Goal: Information Seeking & Learning: Check status

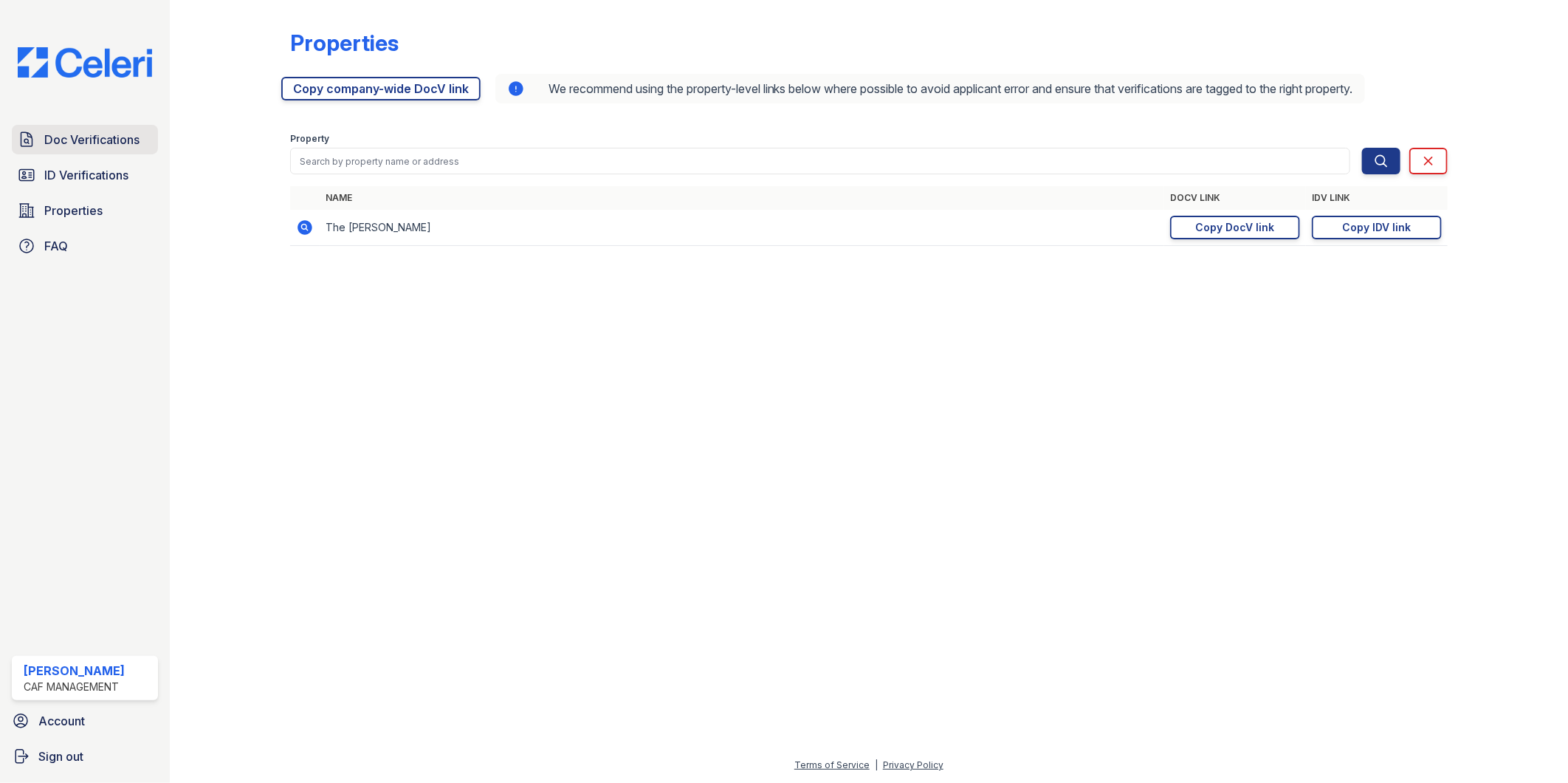
click at [117, 147] on span "Doc Verifications" at bounding box center [91, 139] width 95 height 17
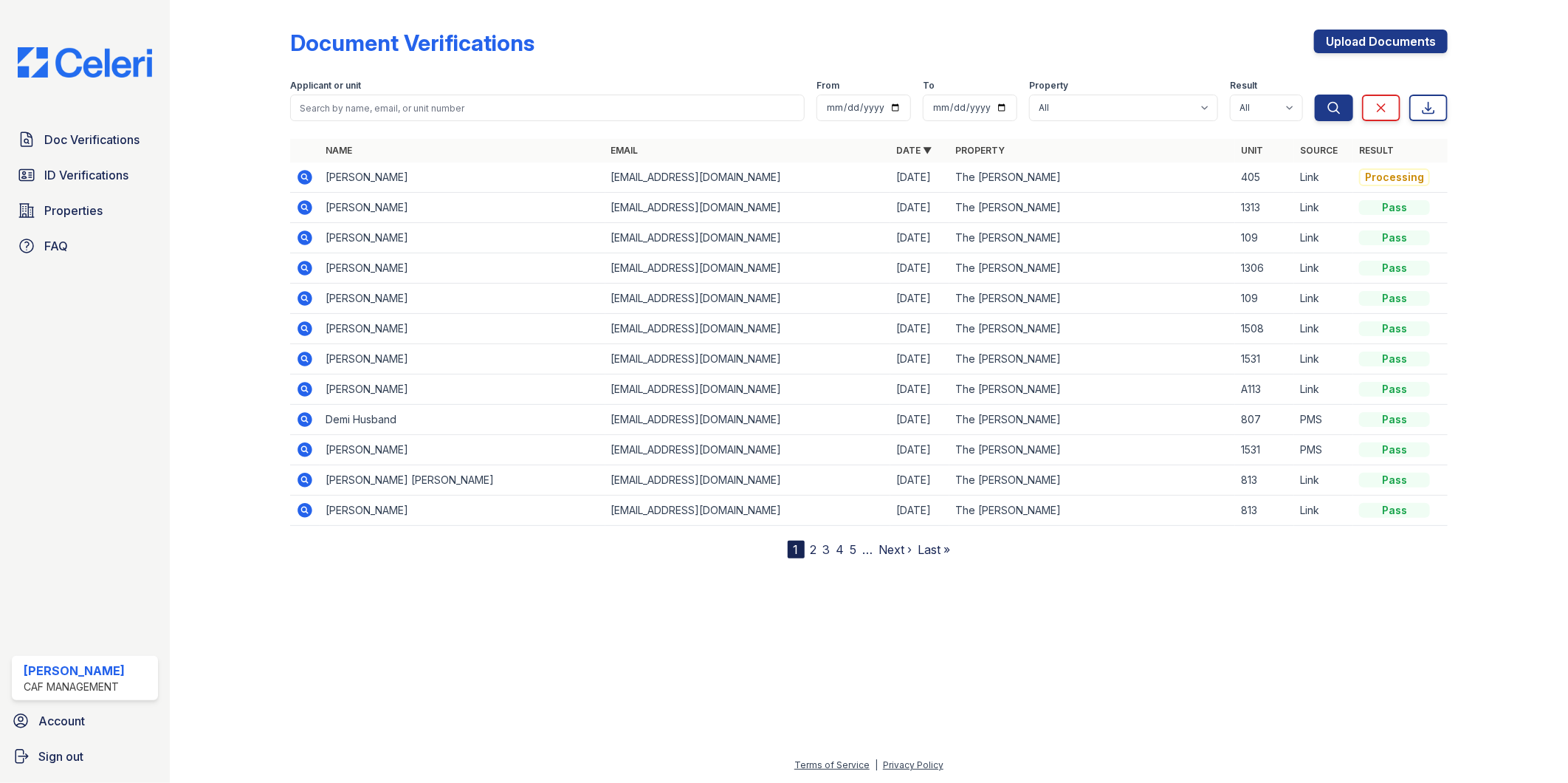
click at [299, 175] on icon at bounding box center [305, 177] width 15 height 15
click at [398, 180] on td "Miguel Serrano" at bounding box center [462, 177] width 286 height 31
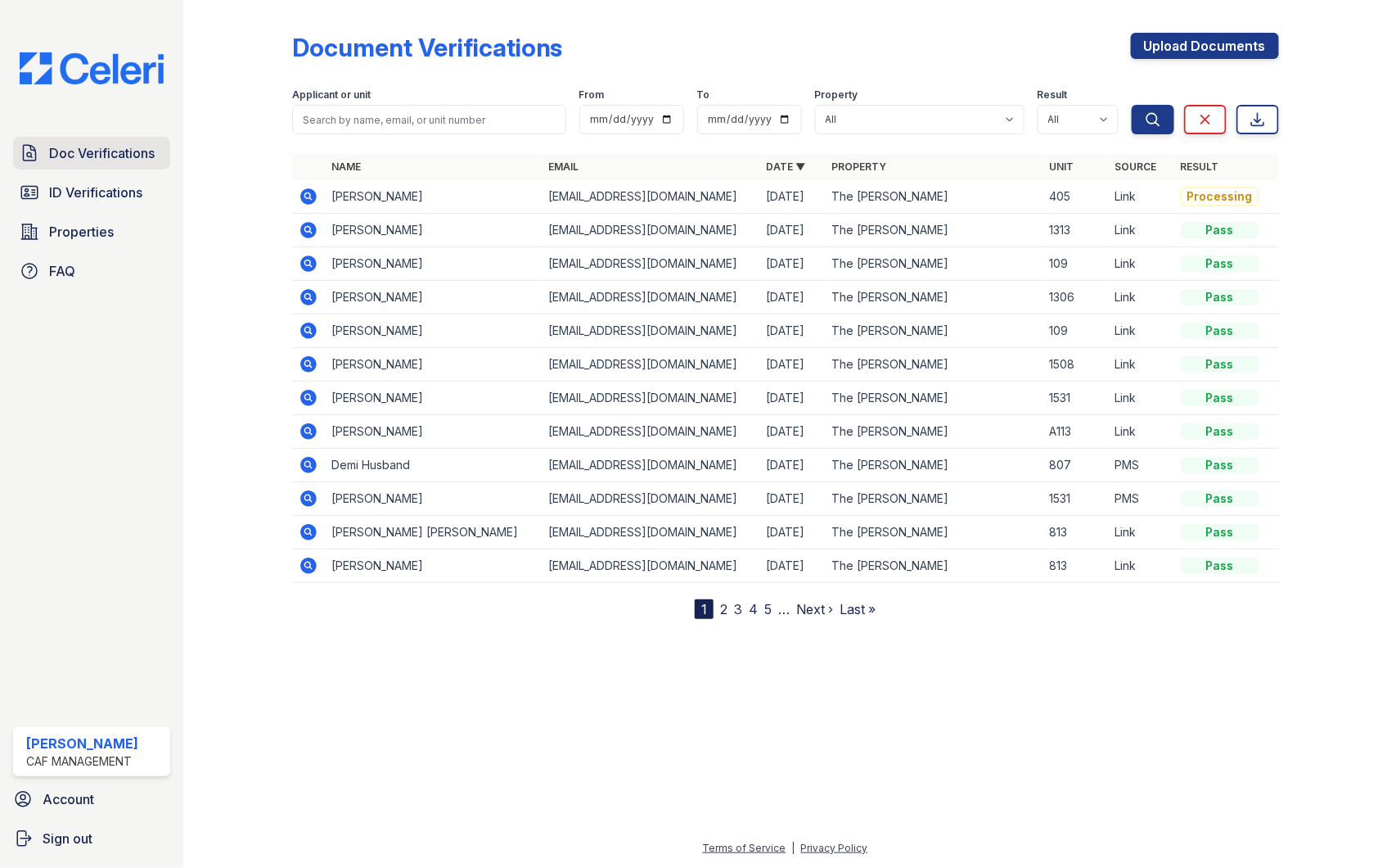
click at [69, 151] on span "Doc Verifications" at bounding box center [101, 152] width 106 height 19
click at [356, 124] on input "search" at bounding box center [429, 119] width 274 height 29
type input "d"
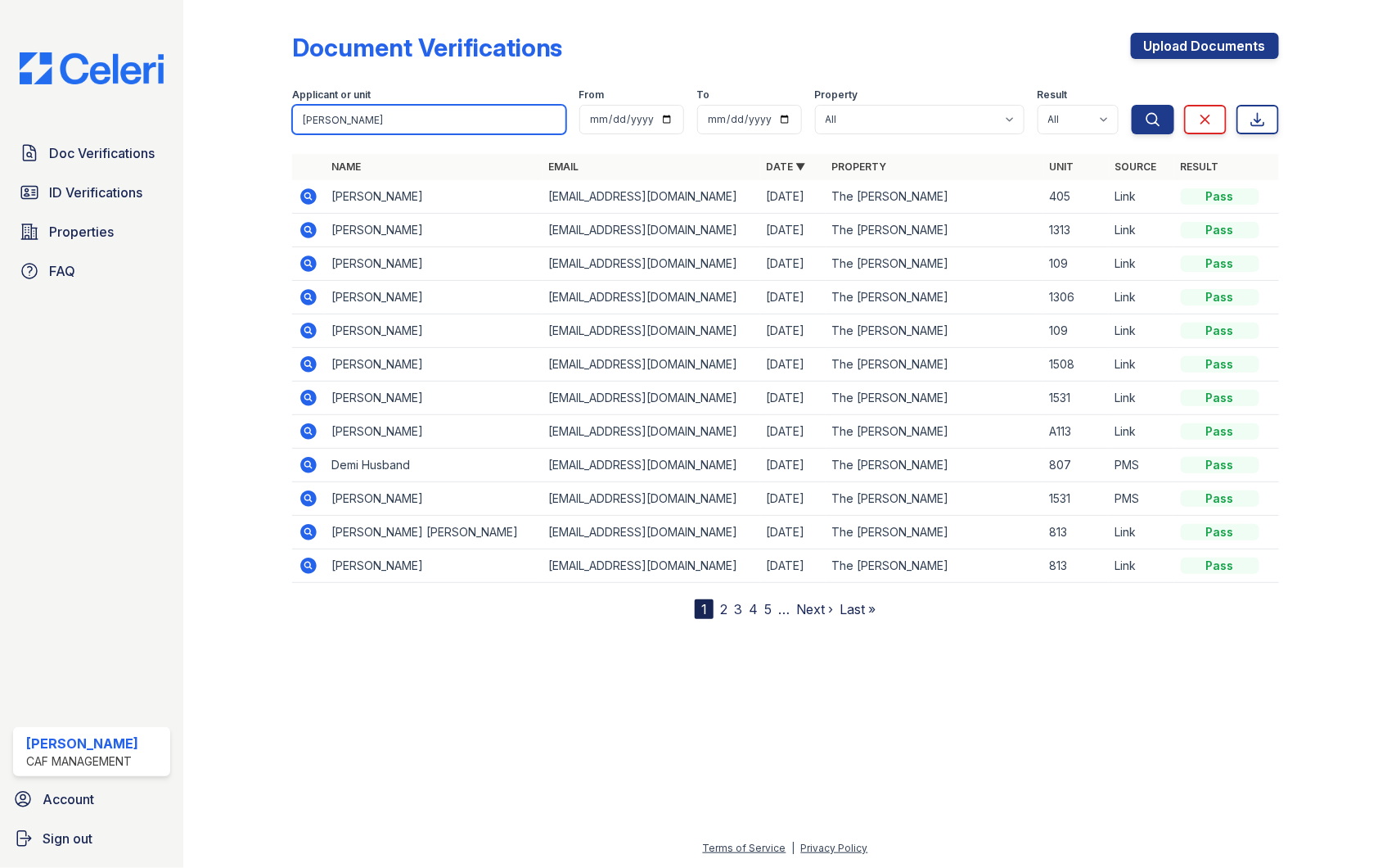
type input "conner"
click at [1132, 105] on button "Search" at bounding box center [1153, 119] width 42 height 29
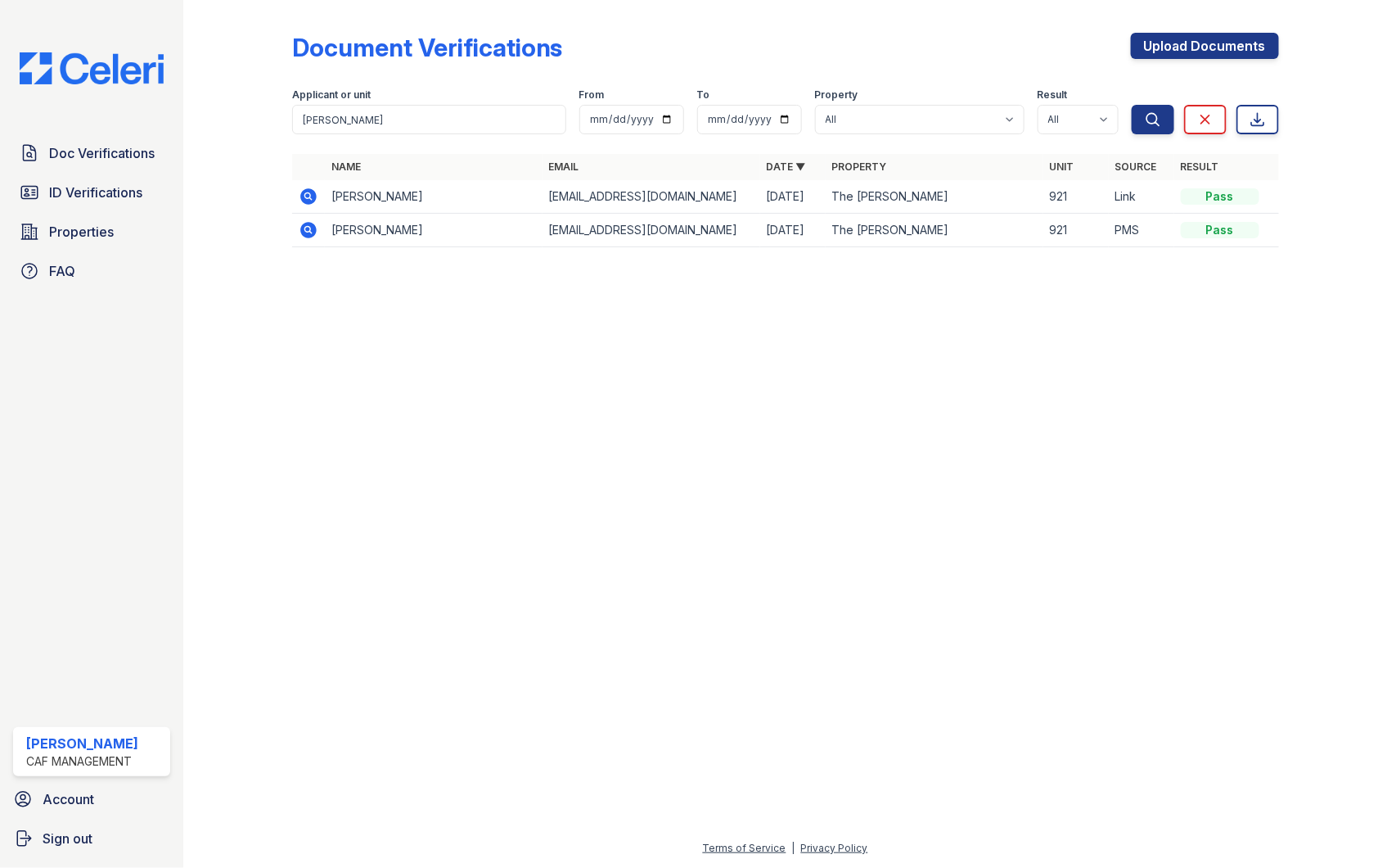
click at [311, 228] on icon at bounding box center [309, 230] width 17 height 17
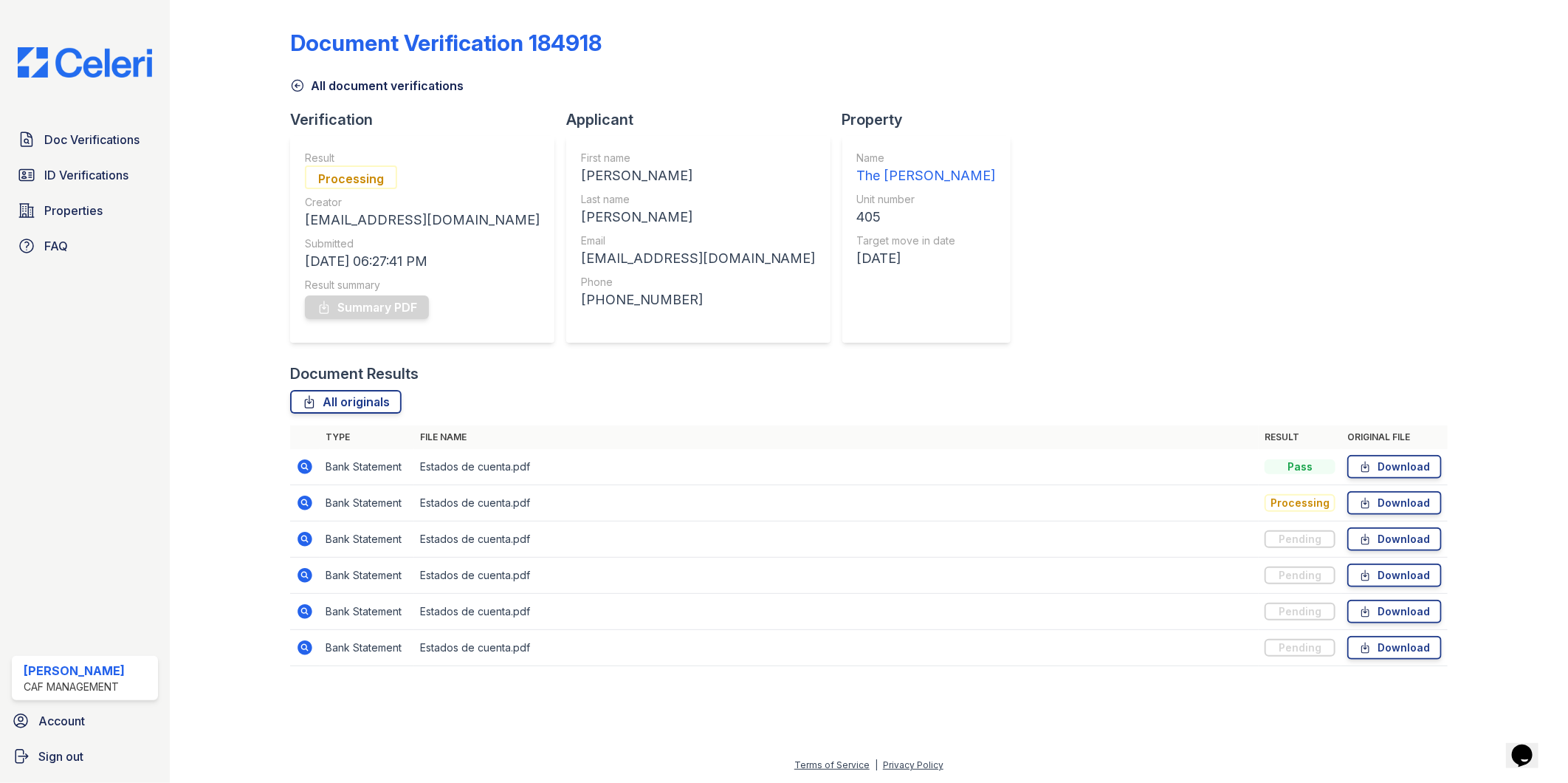
click at [308, 467] on icon at bounding box center [305, 466] width 15 height 15
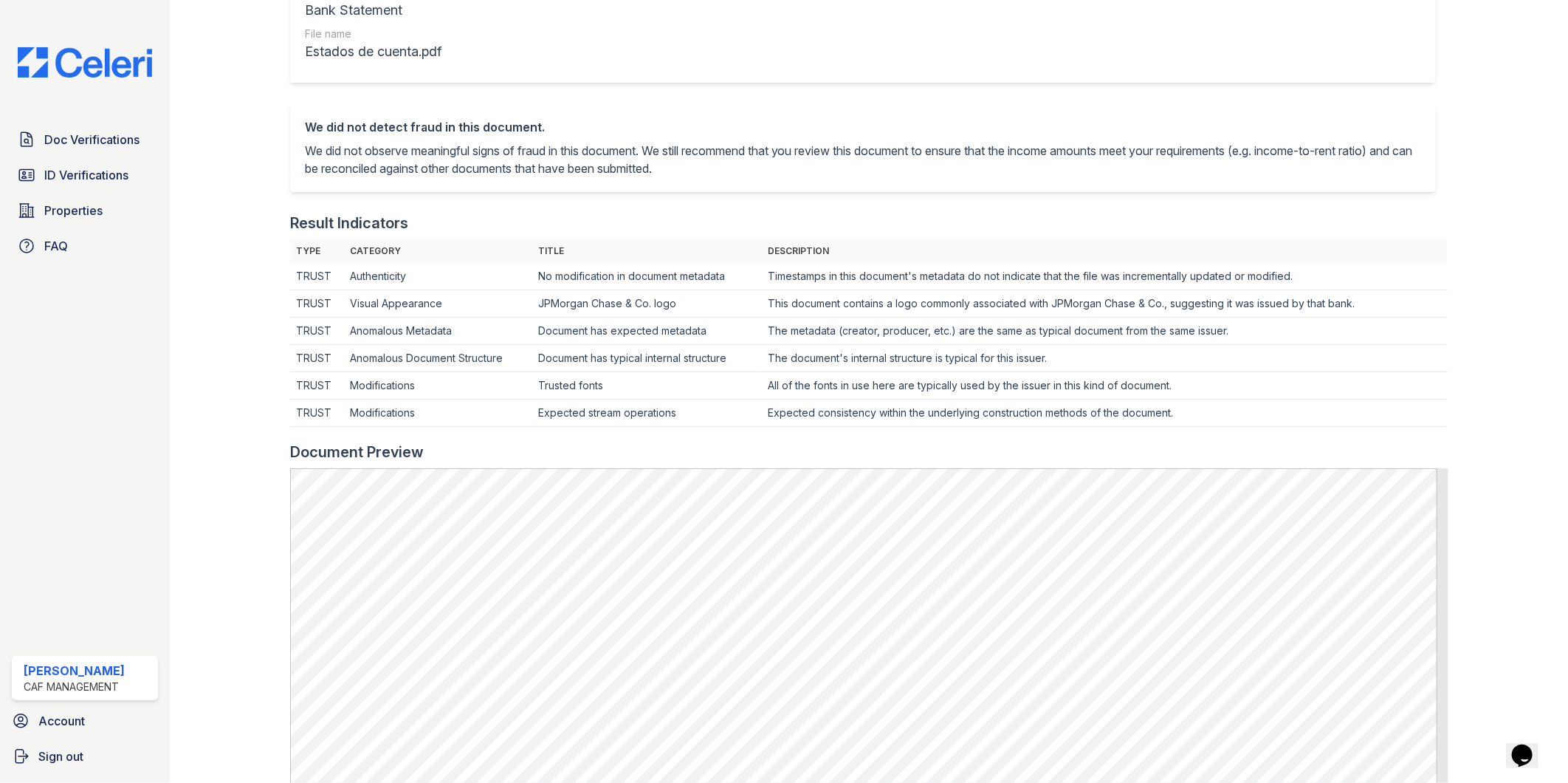
scroll to position [246, 0]
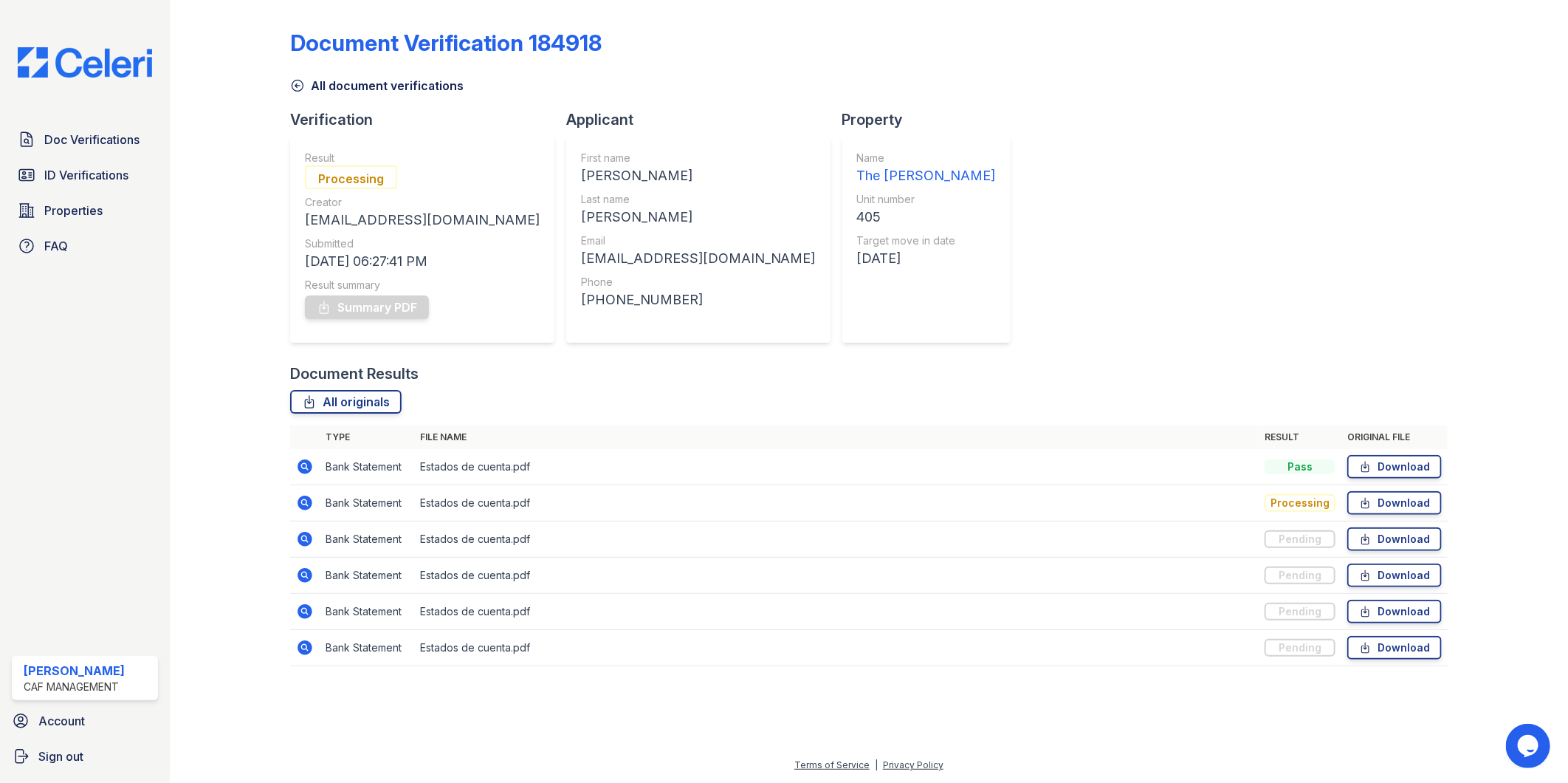
click at [304, 500] on icon at bounding box center [303, 501] width 3 height 3
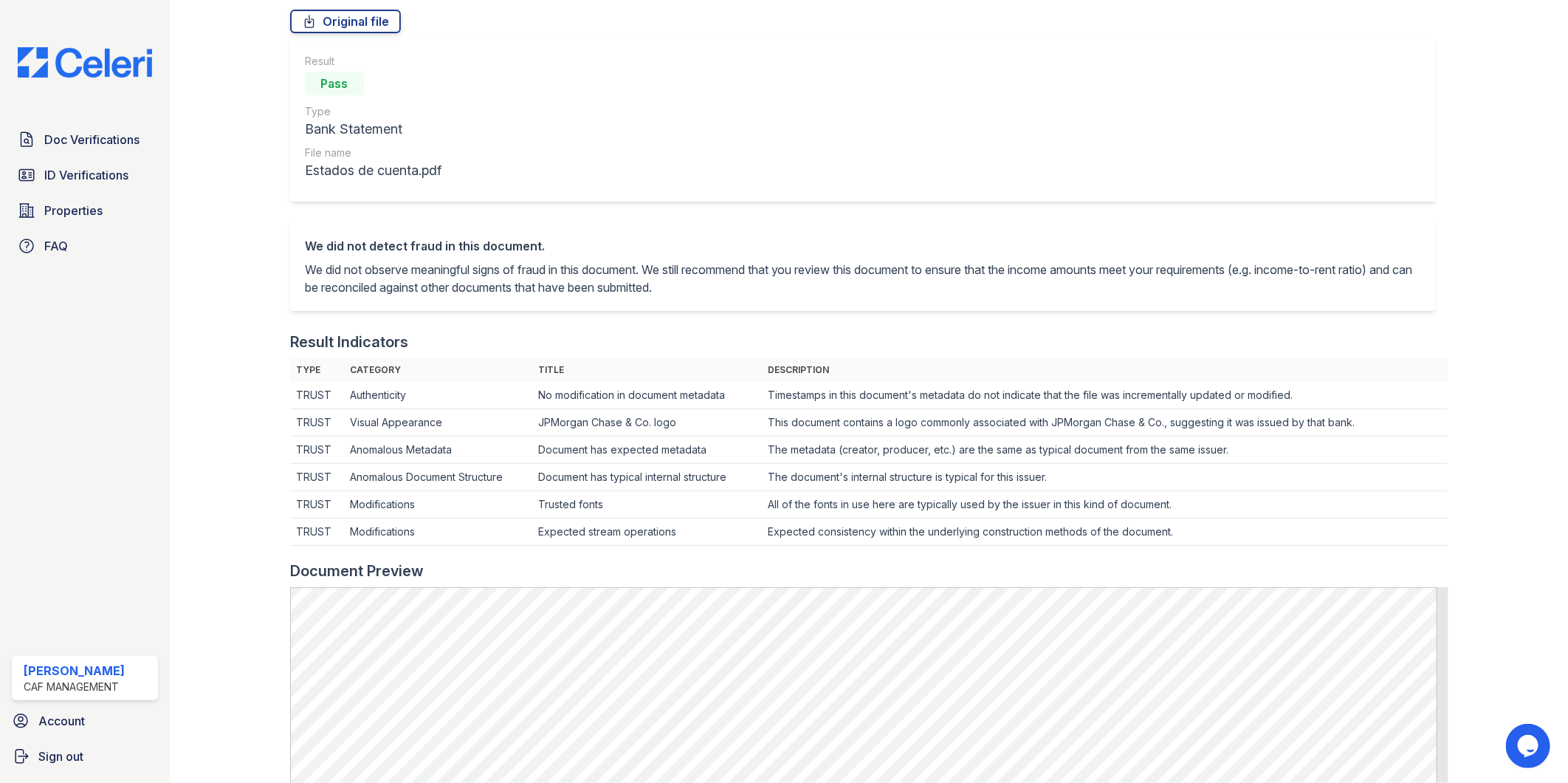
scroll to position [246, 0]
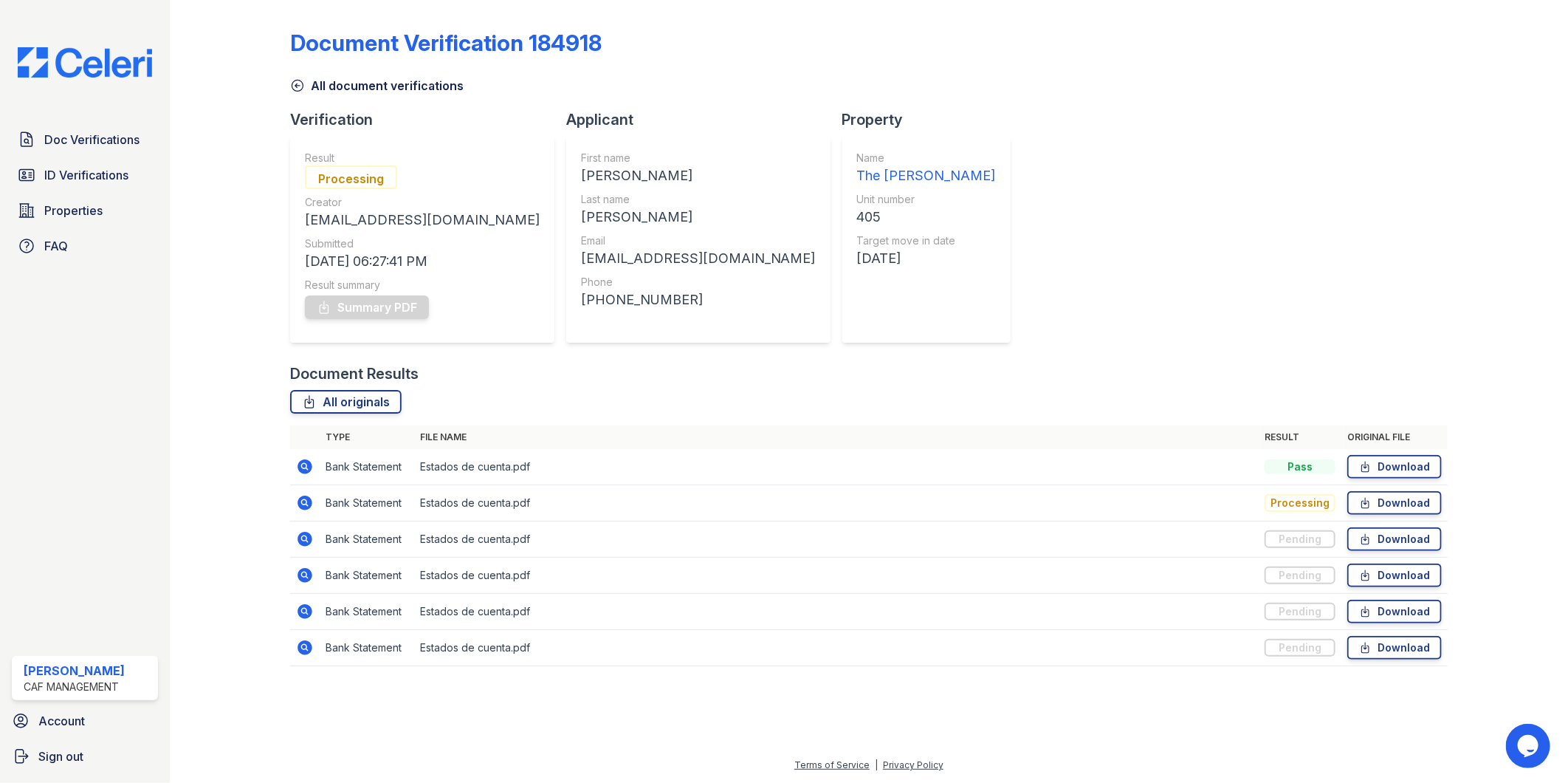
click at [307, 540] on icon at bounding box center [305, 539] width 15 height 15
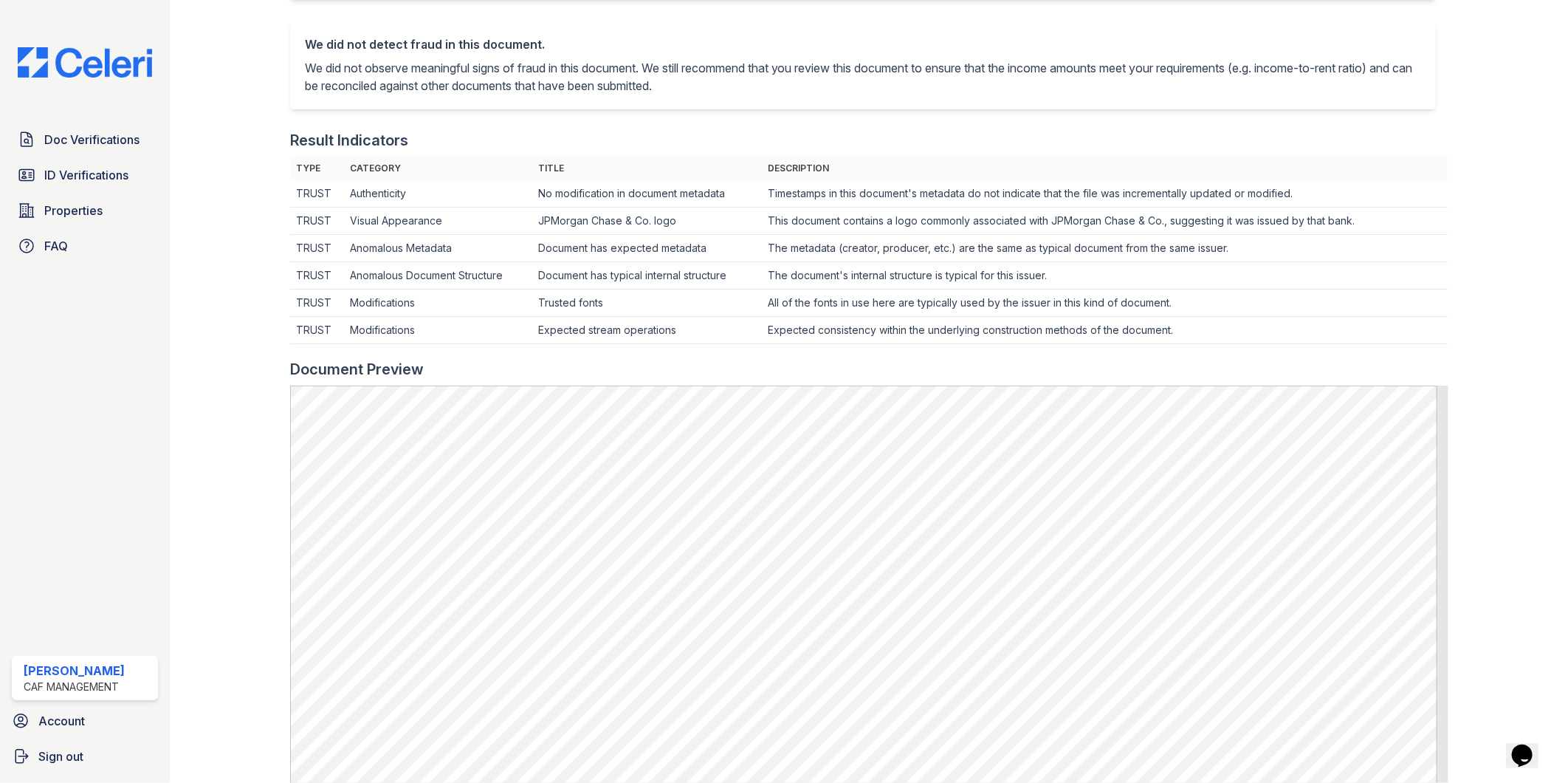
scroll to position [491, 0]
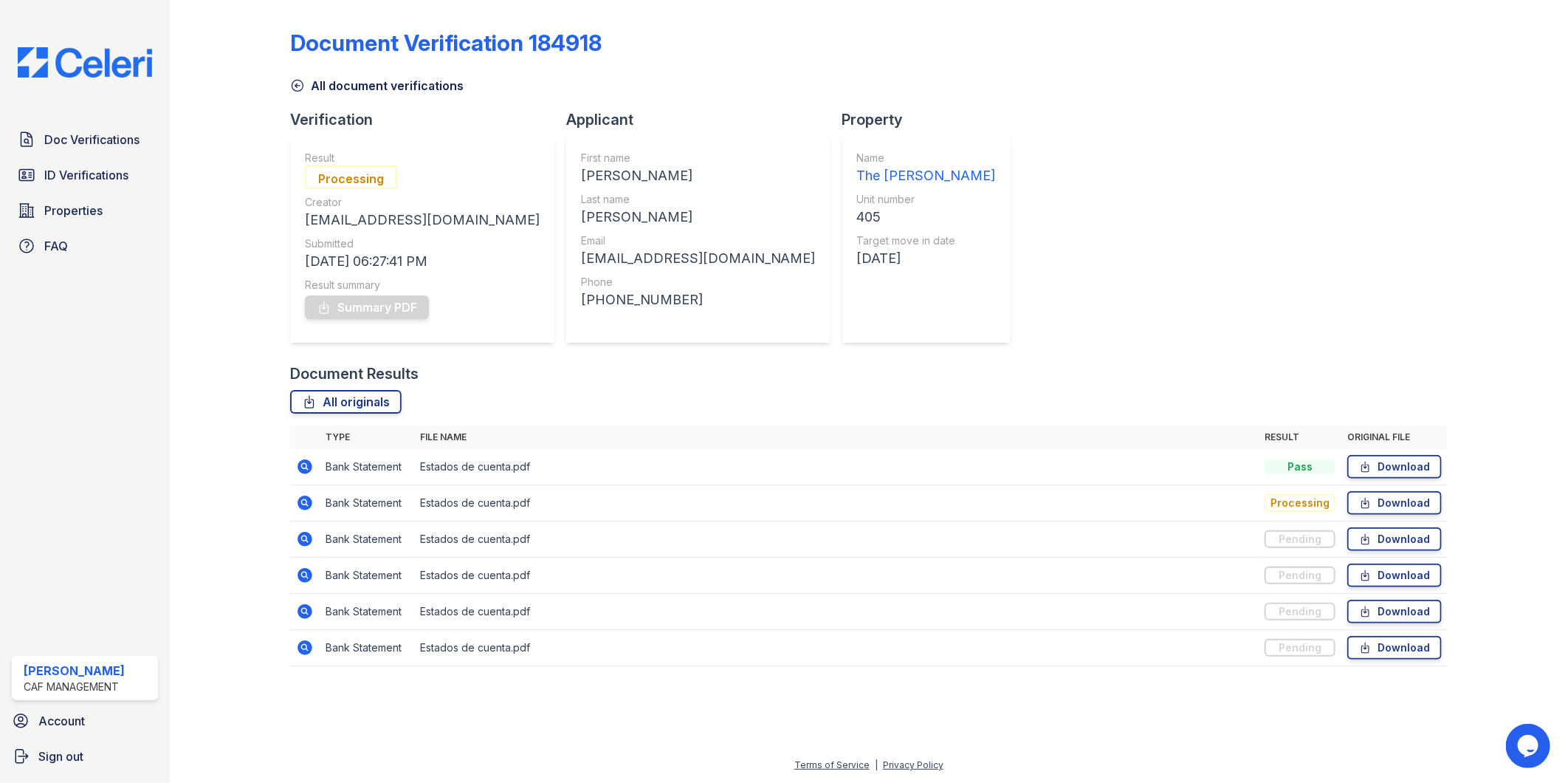
click at [302, 570] on icon at bounding box center [305, 575] width 15 height 15
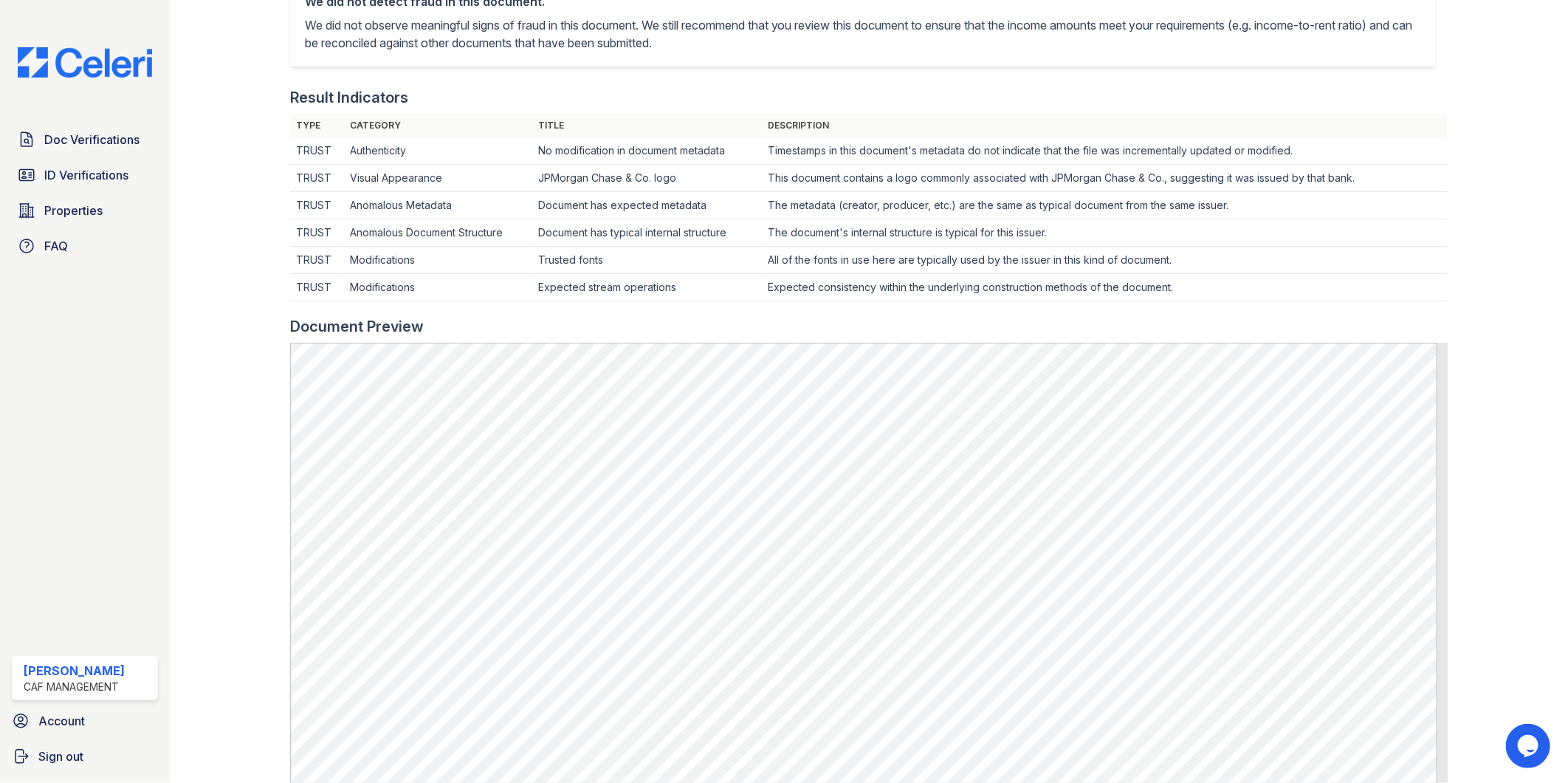
scroll to position [353, 0]
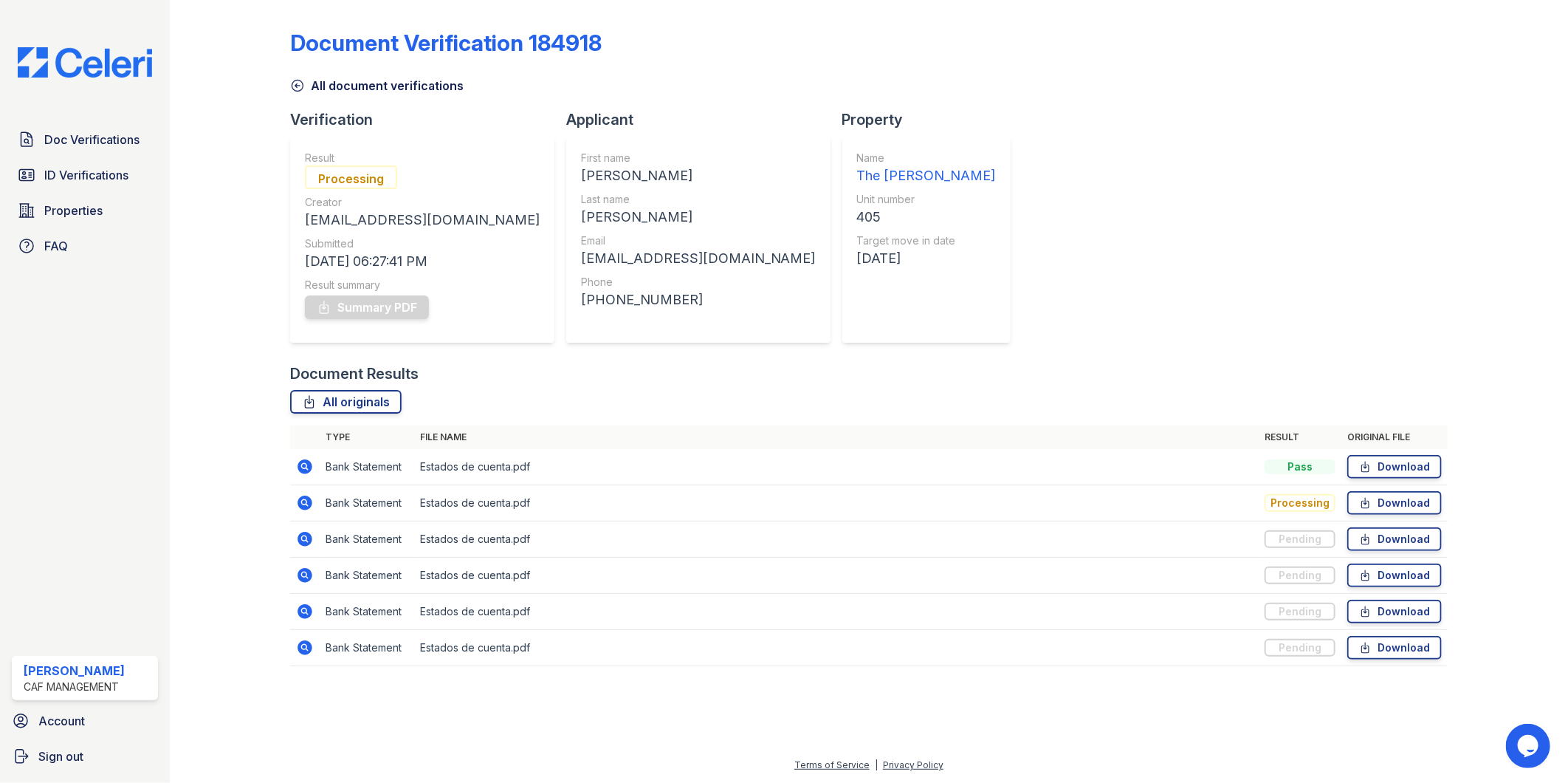
click at [302, 615] on icon at bounding box center [305, 611] width 15 height 15
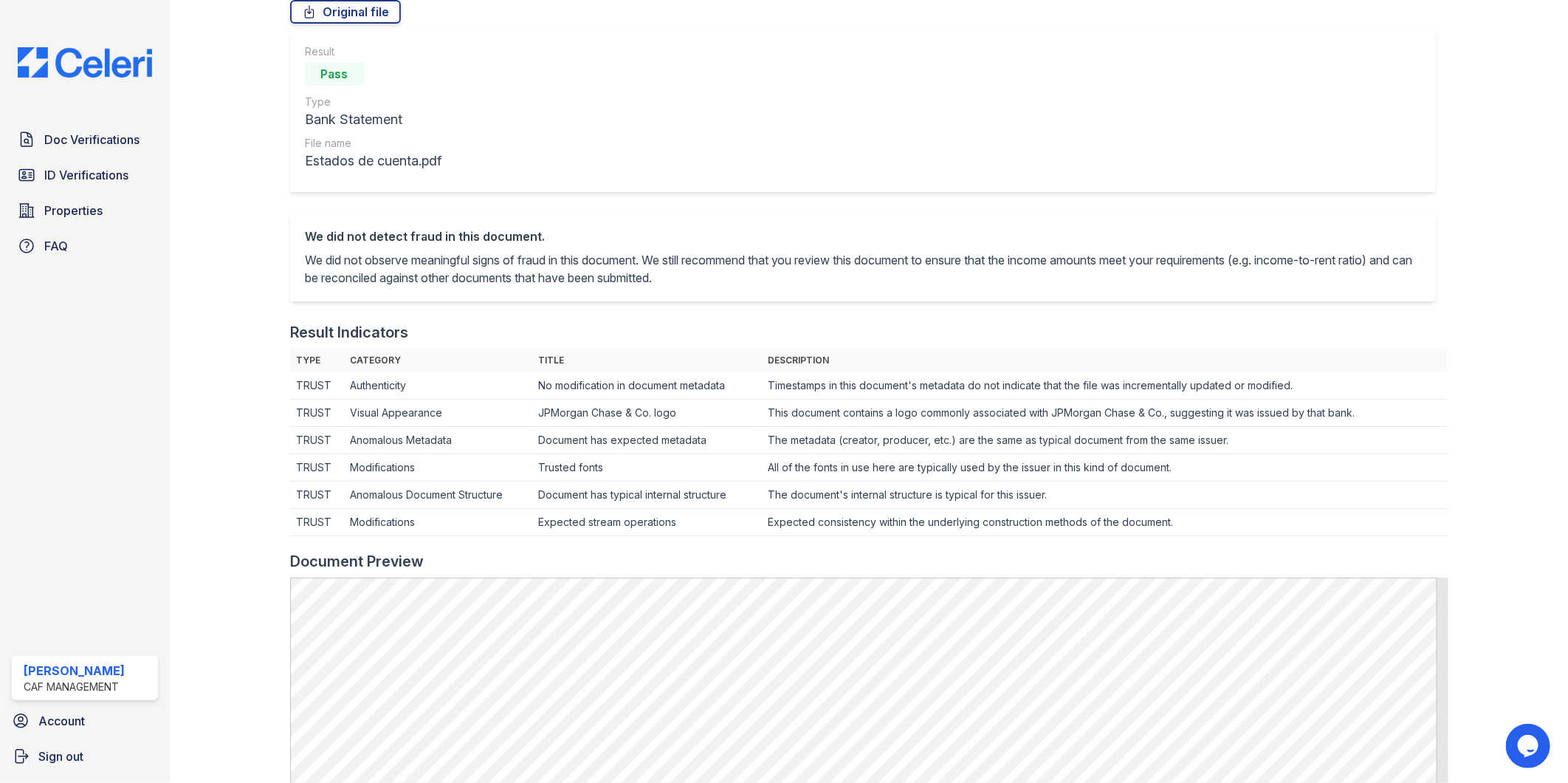
scroll to position [328, 0]
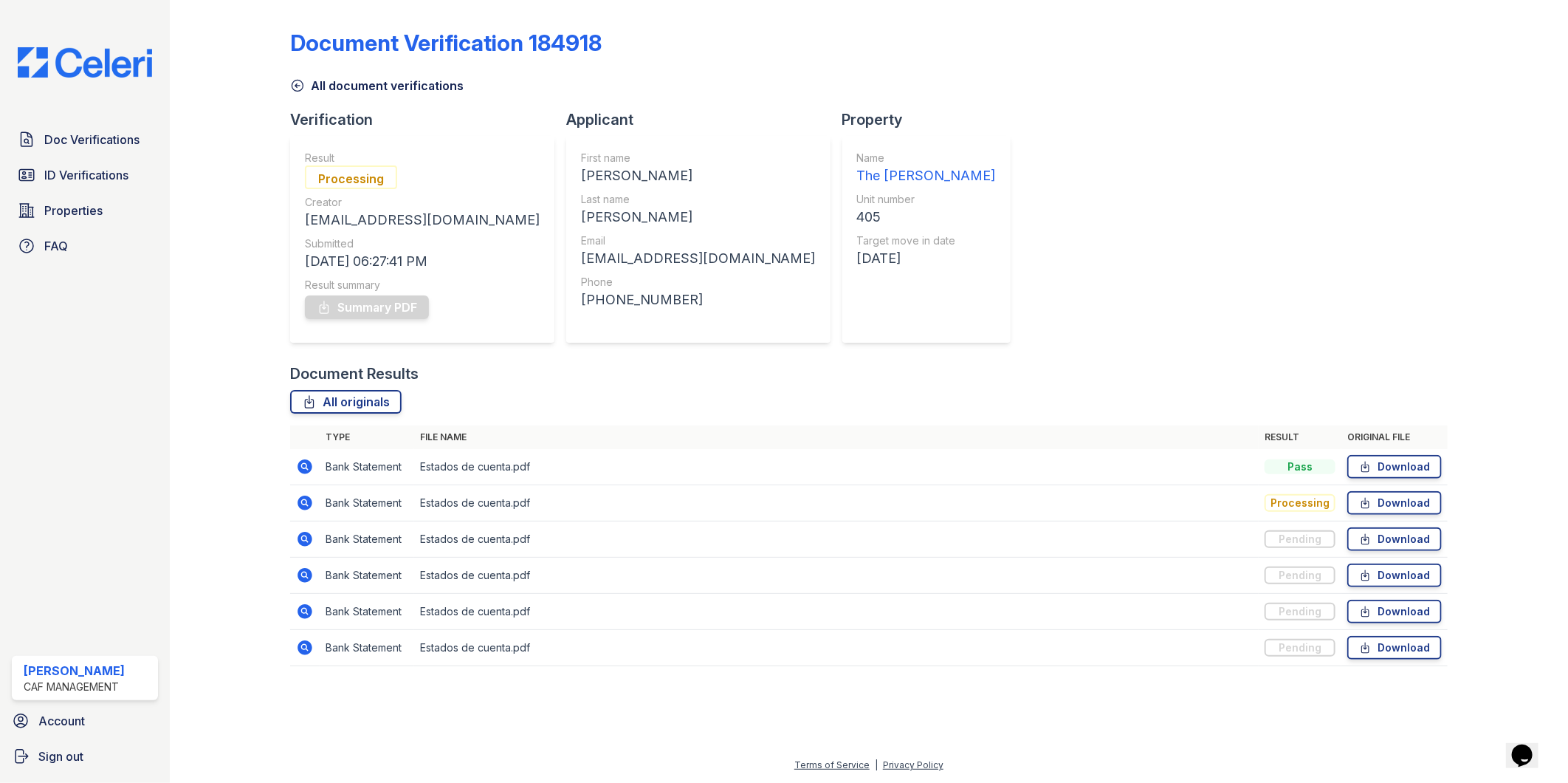
click at [307, 645] on icon at bounding box center [305, 648] width 15 height 15
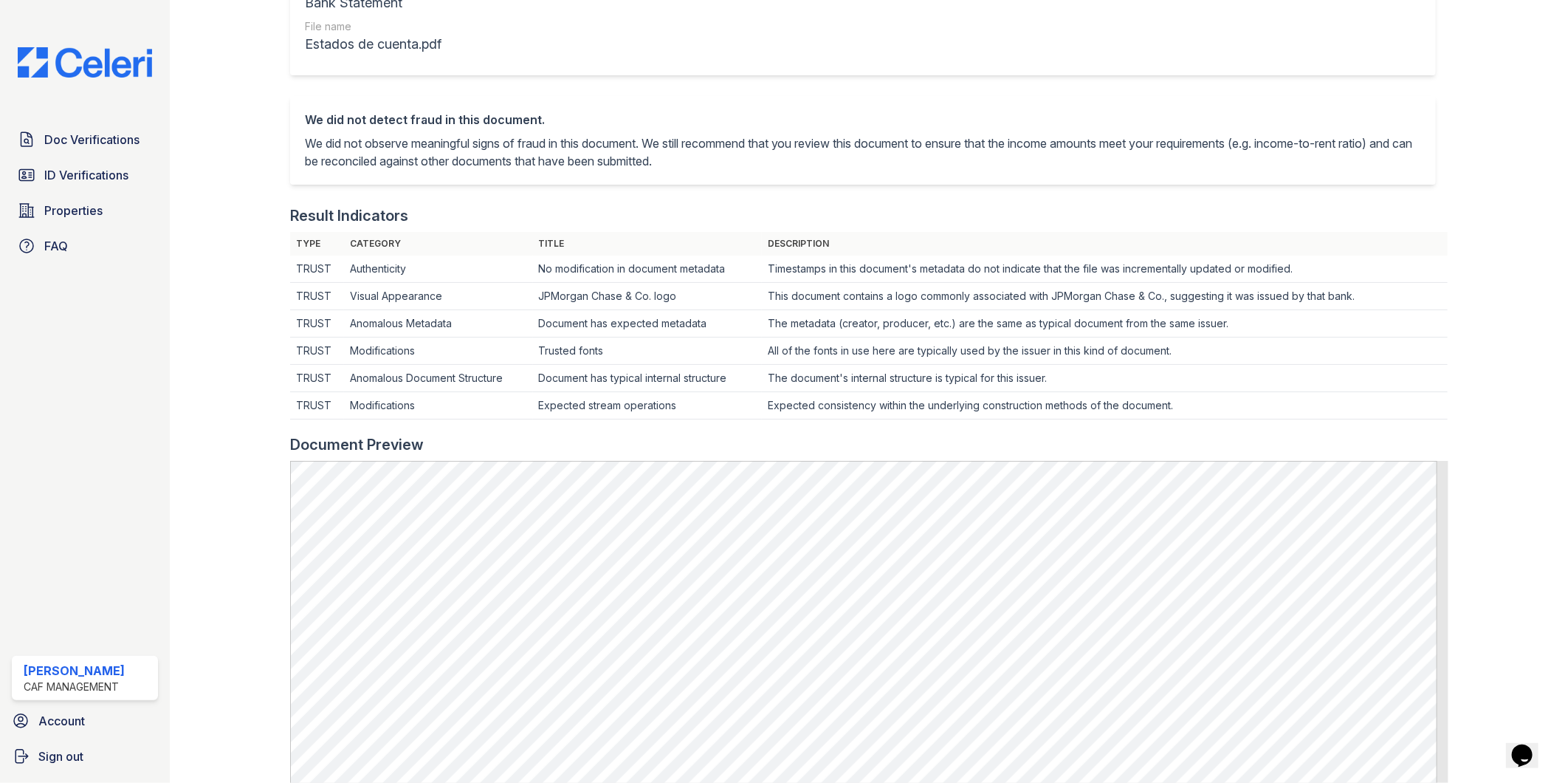
scroll to position [410, 0]
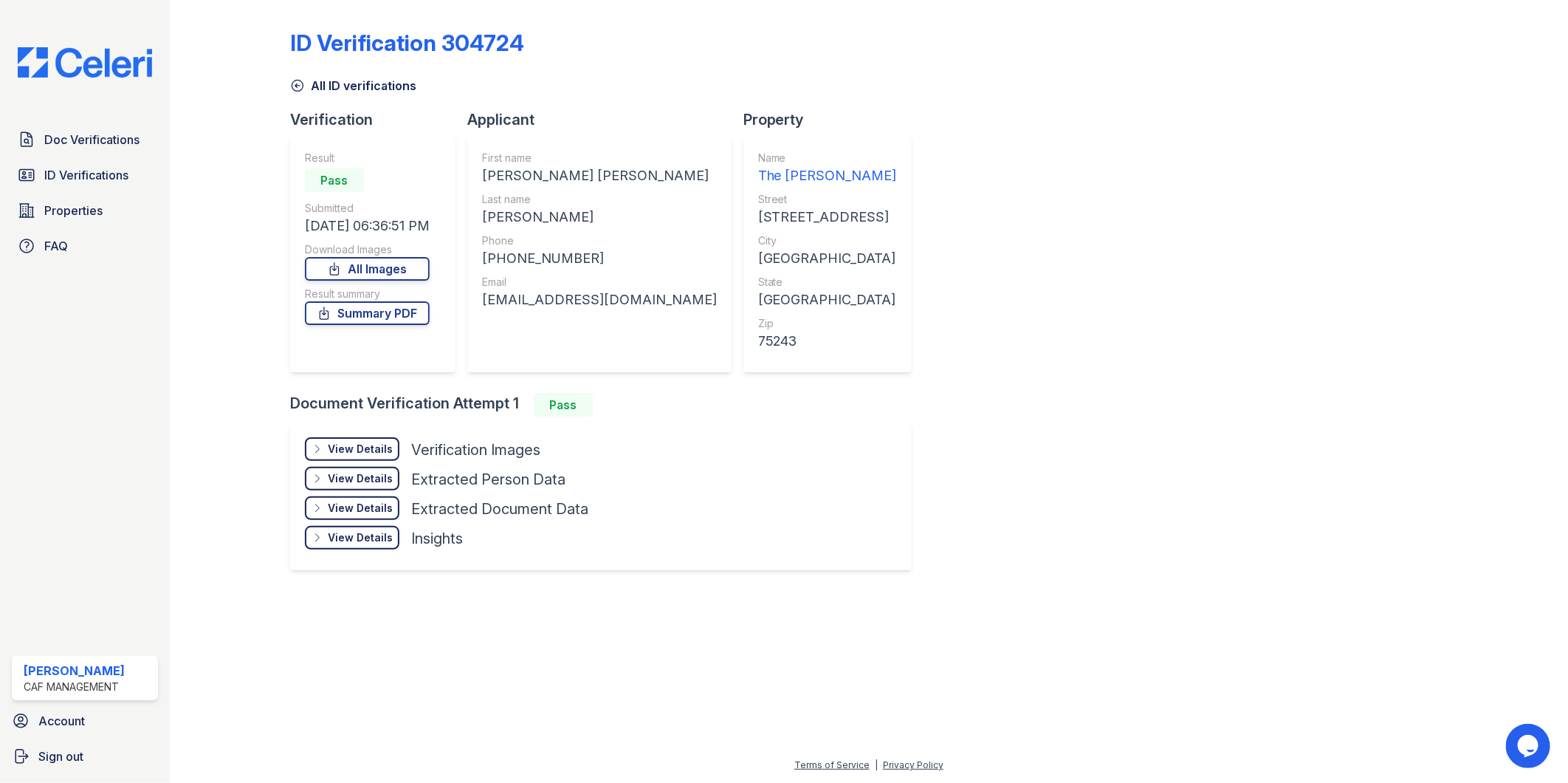
drag, startPoint x: 87, startPoint y: 173, endPoint x: 668, endPoint y: 223, distance: 583.1
click at [87, 173] on span "ID Verifications" at bounding box center [86, 174] width 84 height 17
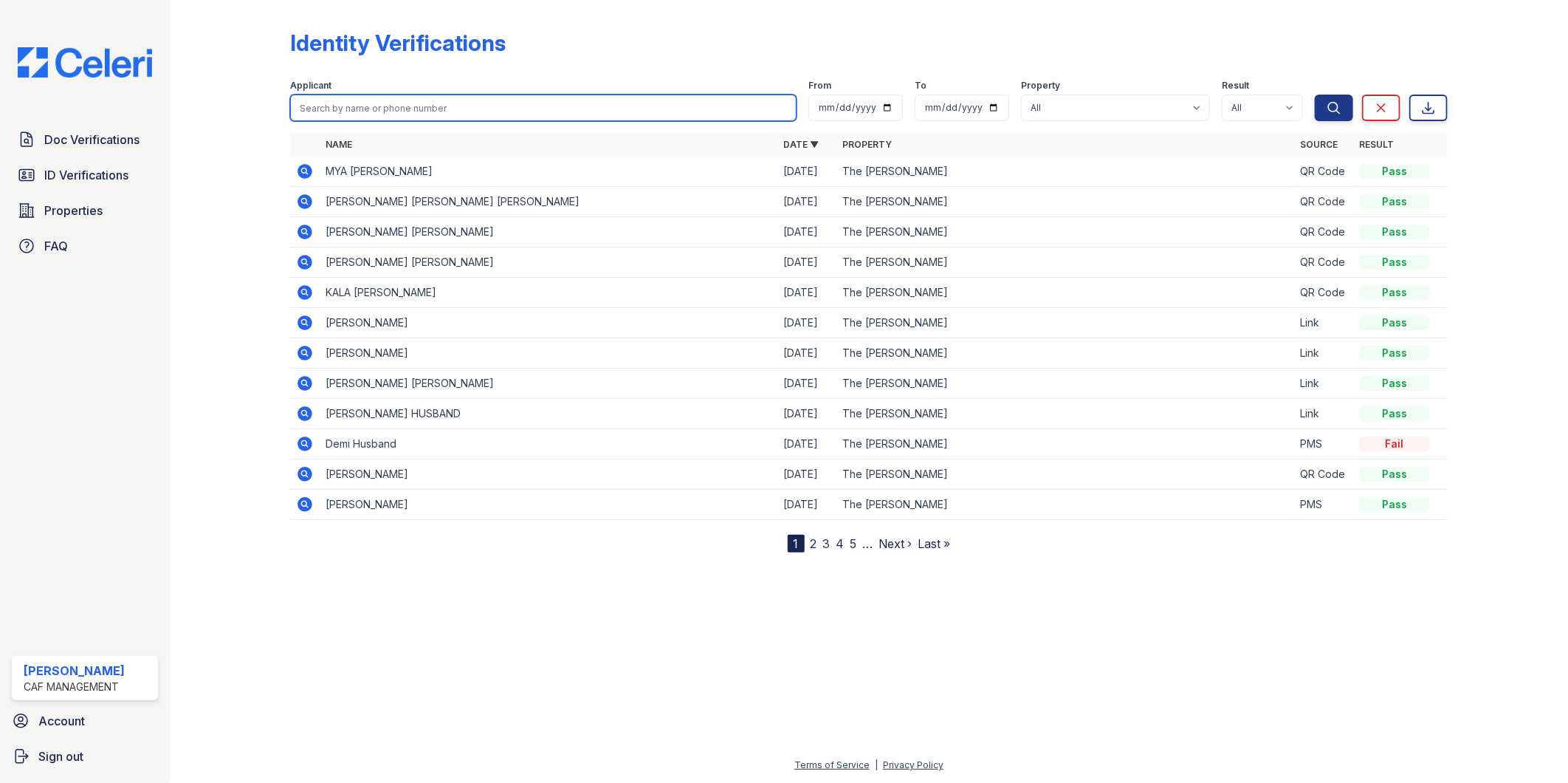
click at [386, 105] on input "search" at bounding box center [543, 108] width 507 height 27
type input "Conrad"
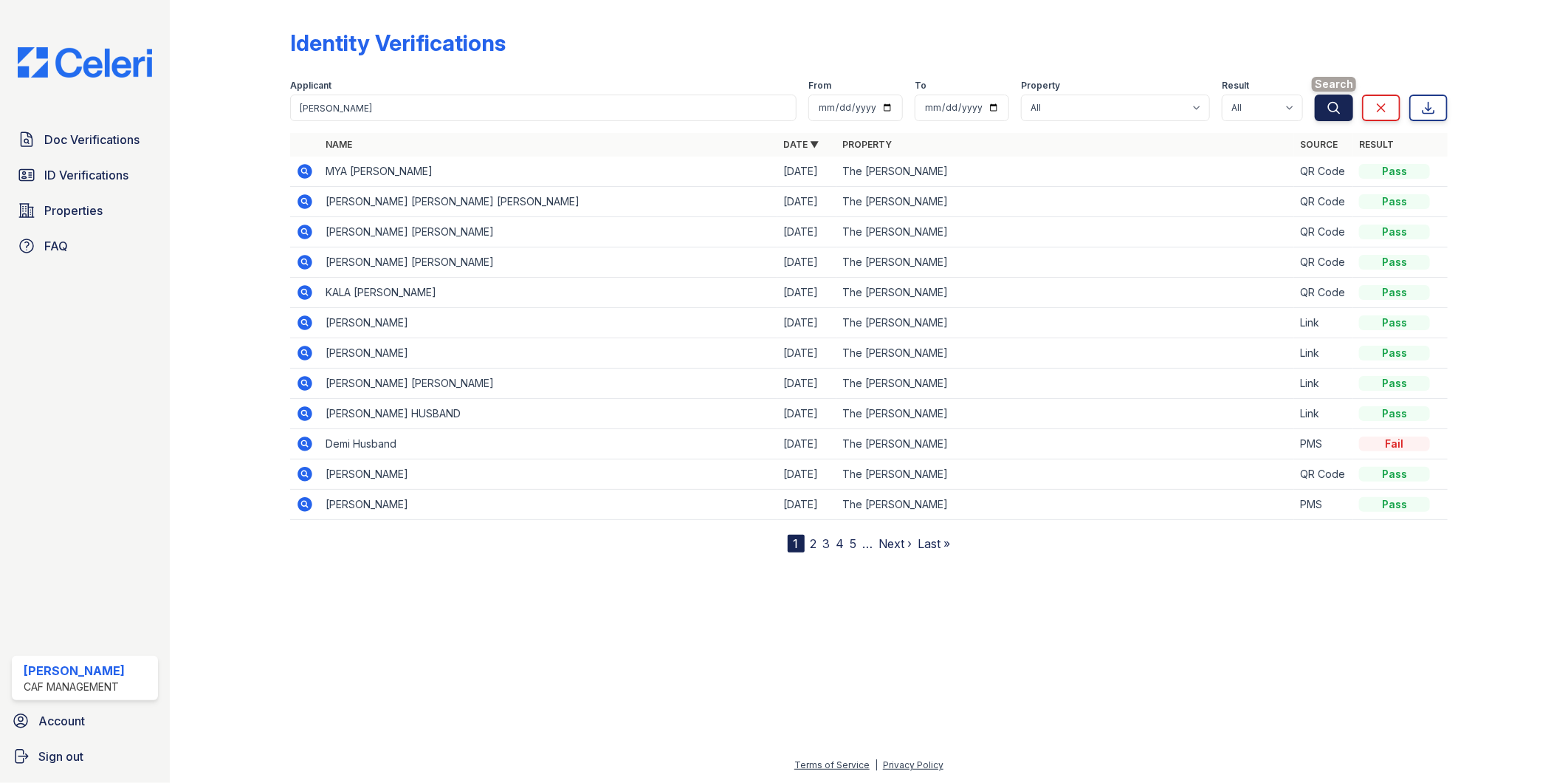
click at [1344, 114] on button "Search" at bounding box center [1334, 108] width 38 height 27
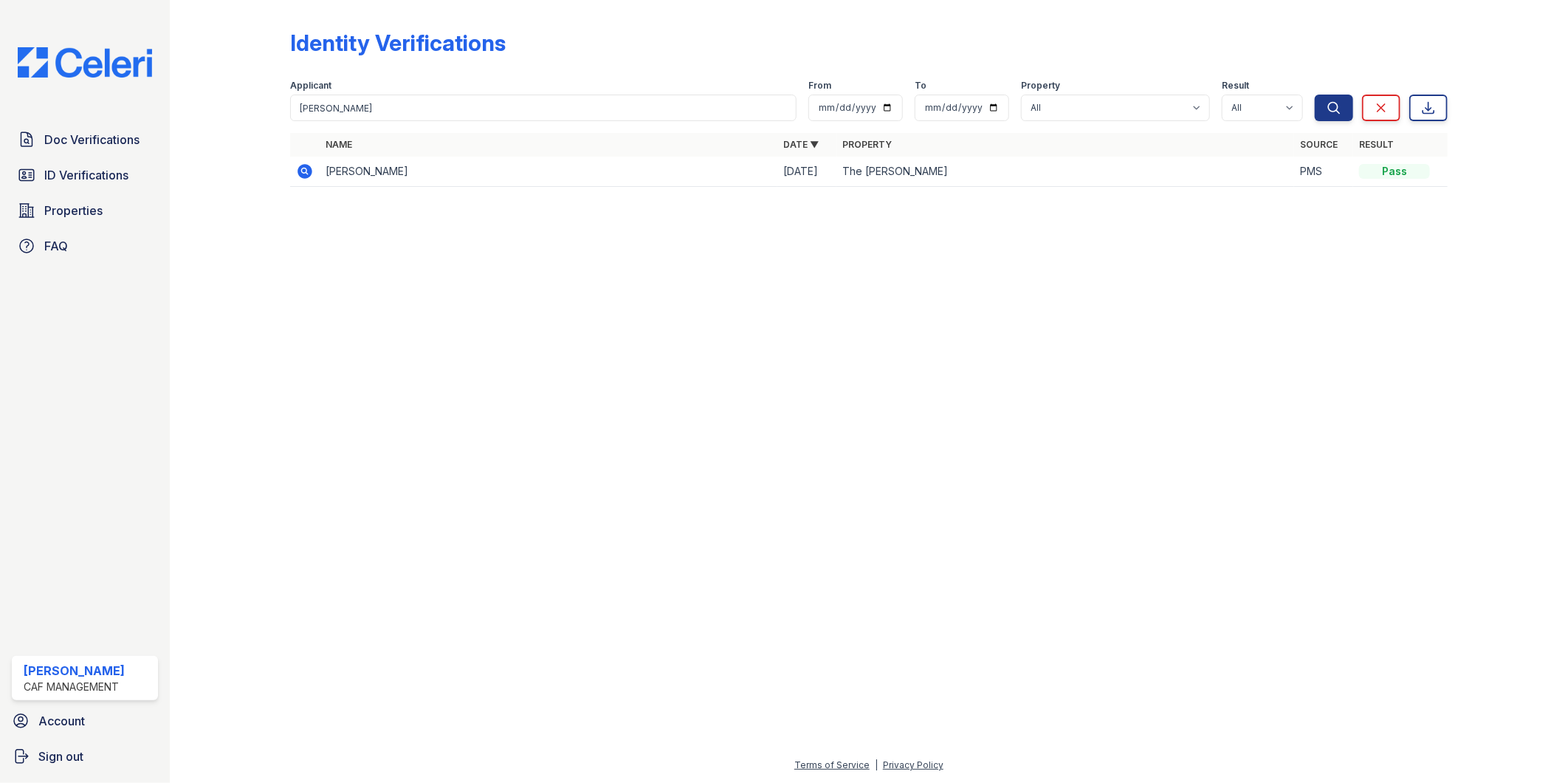
click at [301, 170] on icon at bounding box center [304, 171] width 17 height 17
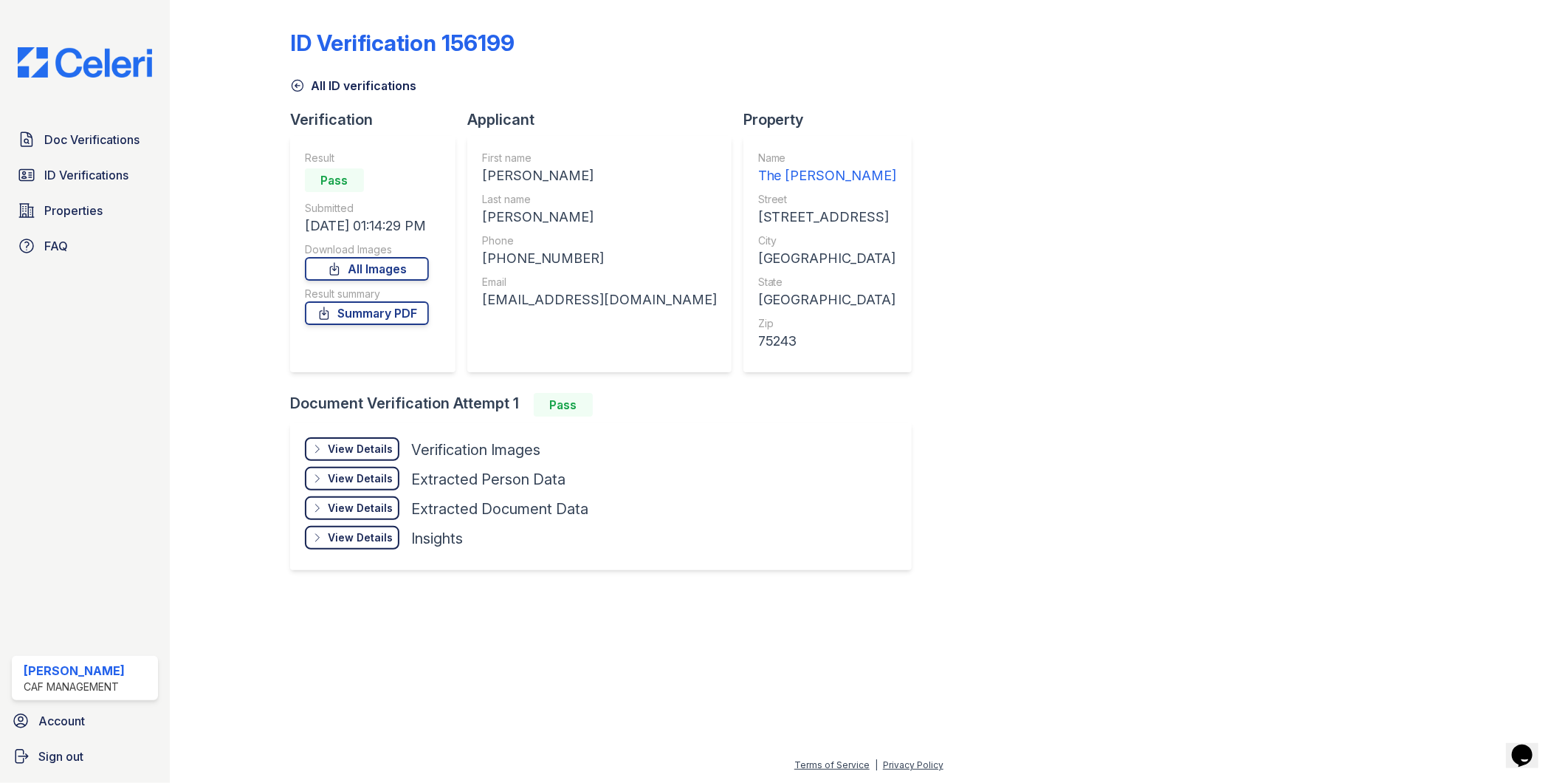
drag, startPoint x: 458, startPoint y: 726, endPoint x: 318, endPoint y: 801, distance: 158.8
drag, startPoint x: 318, startPoint y: 801, endPoint x: 180, endPoint y: 483, distance: 346.7
click at [180, 483] on div "ID Verification 156199 All ID verifications Verification Result Pass Submitted …" at bounding box center [869, 391] width 1398 height 783
click at [408, 268] on link "All Images" at bounding box center [367, 268] width 124 height 24
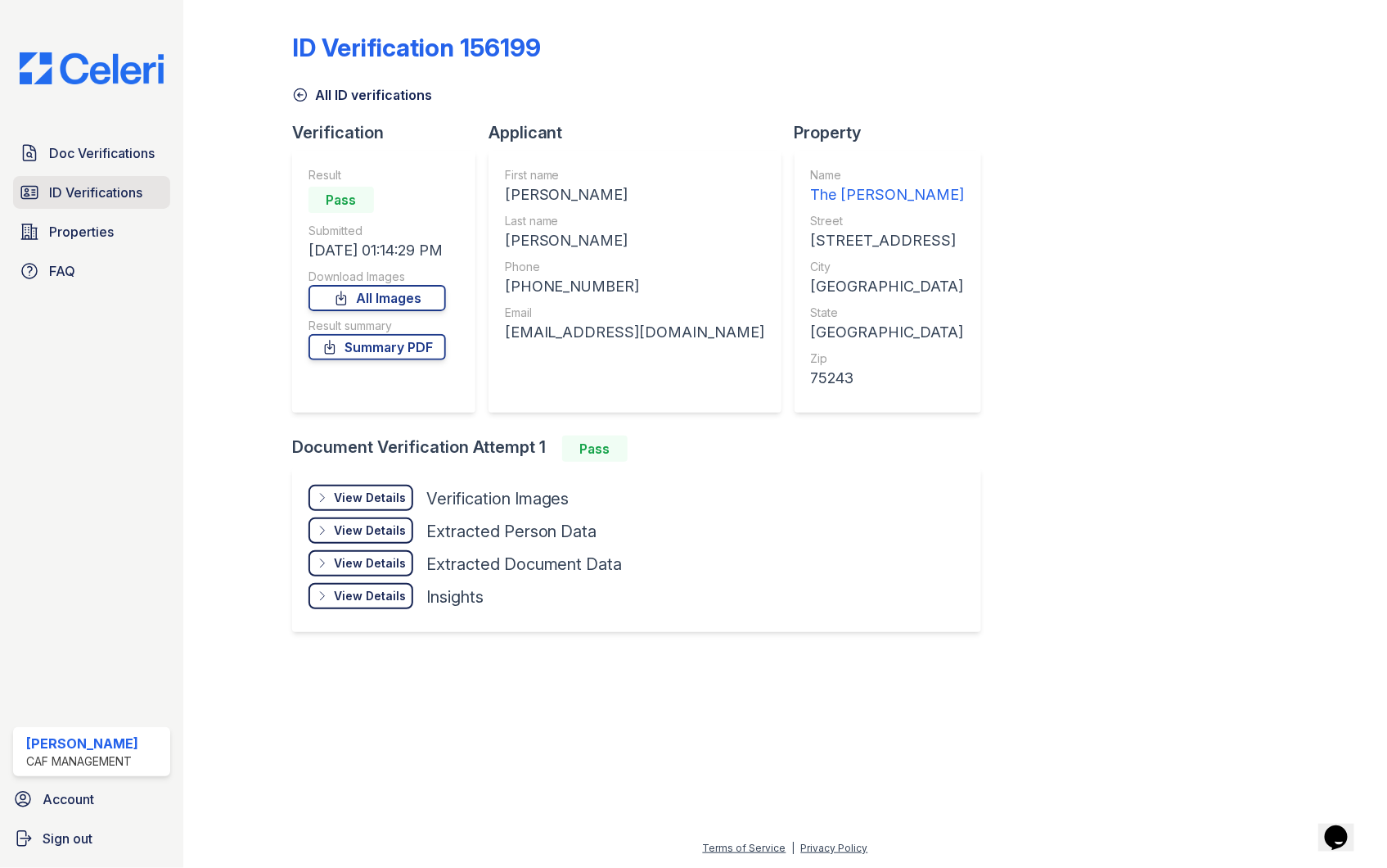
click at [67, 189] on span "ID Verifications" at bounding box center [96, 192] width 94 height 19
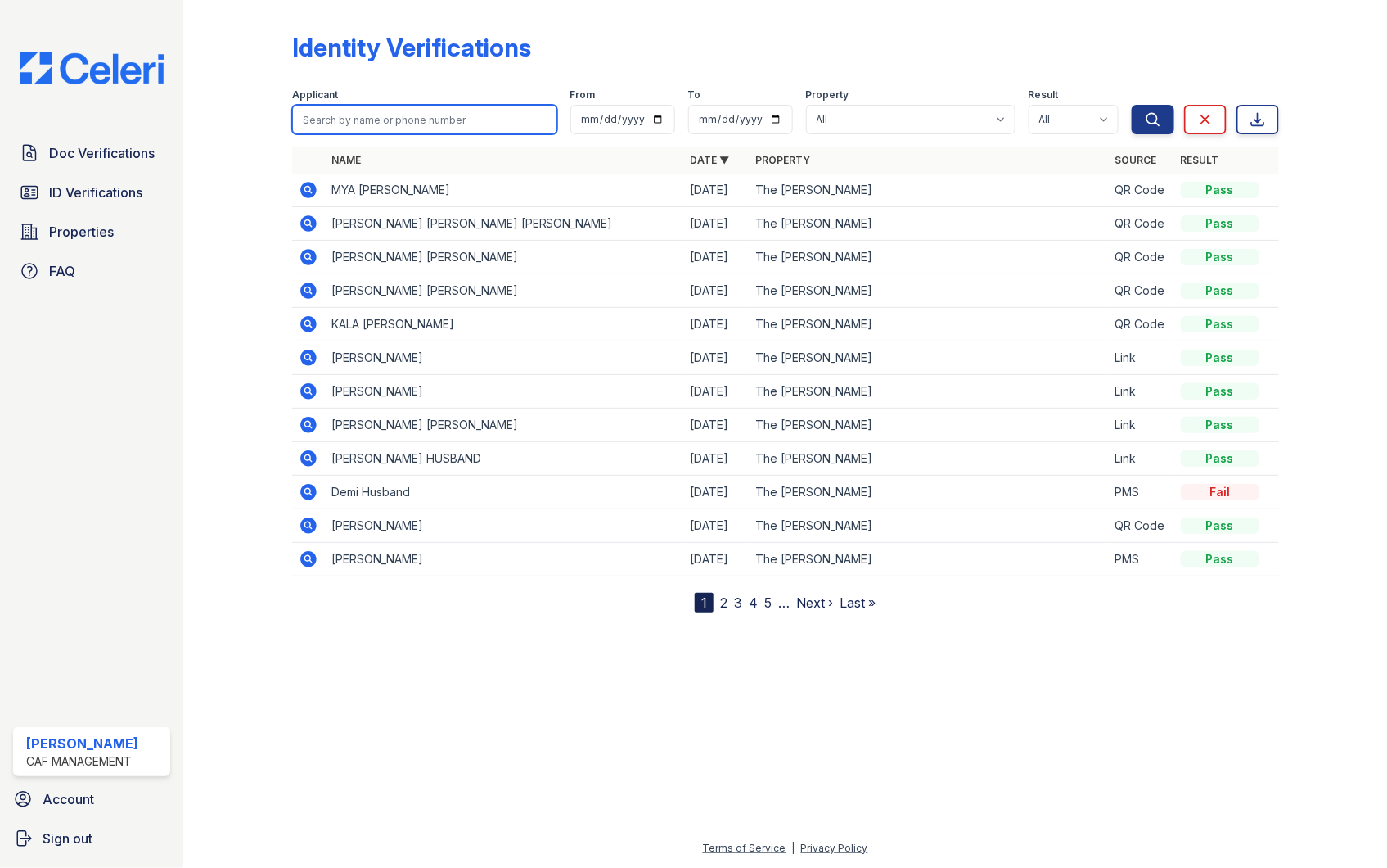
click at [416, 109] on input "search" at bounding box center [424, 119] width 265 height 29
type input "conner"
click at [1132, 105] on button "Search" at bounding box center [1153, 119] width 42 height 29
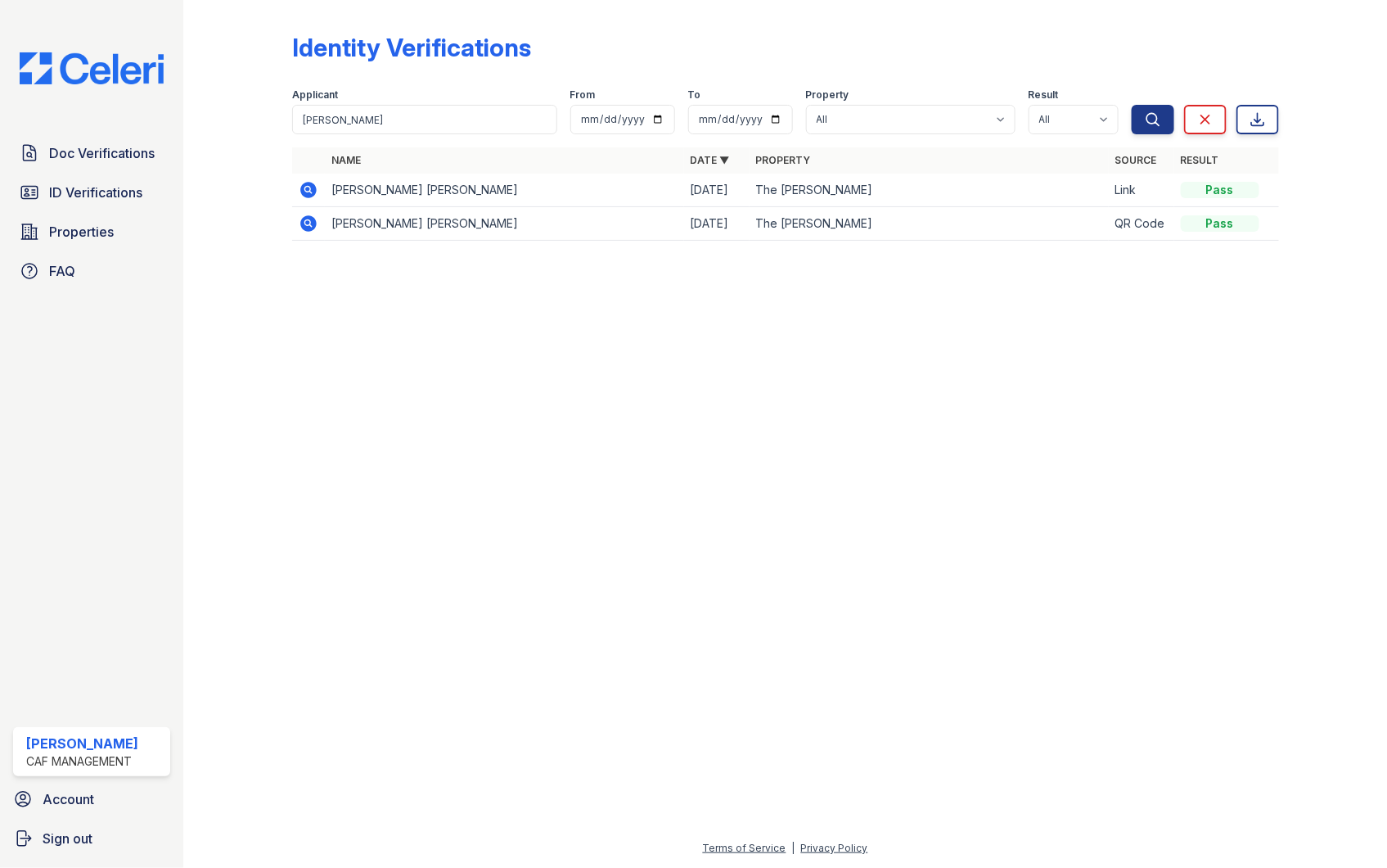
click at [307, 221] on icon at bounding box center [307, 222] width 4 height 4
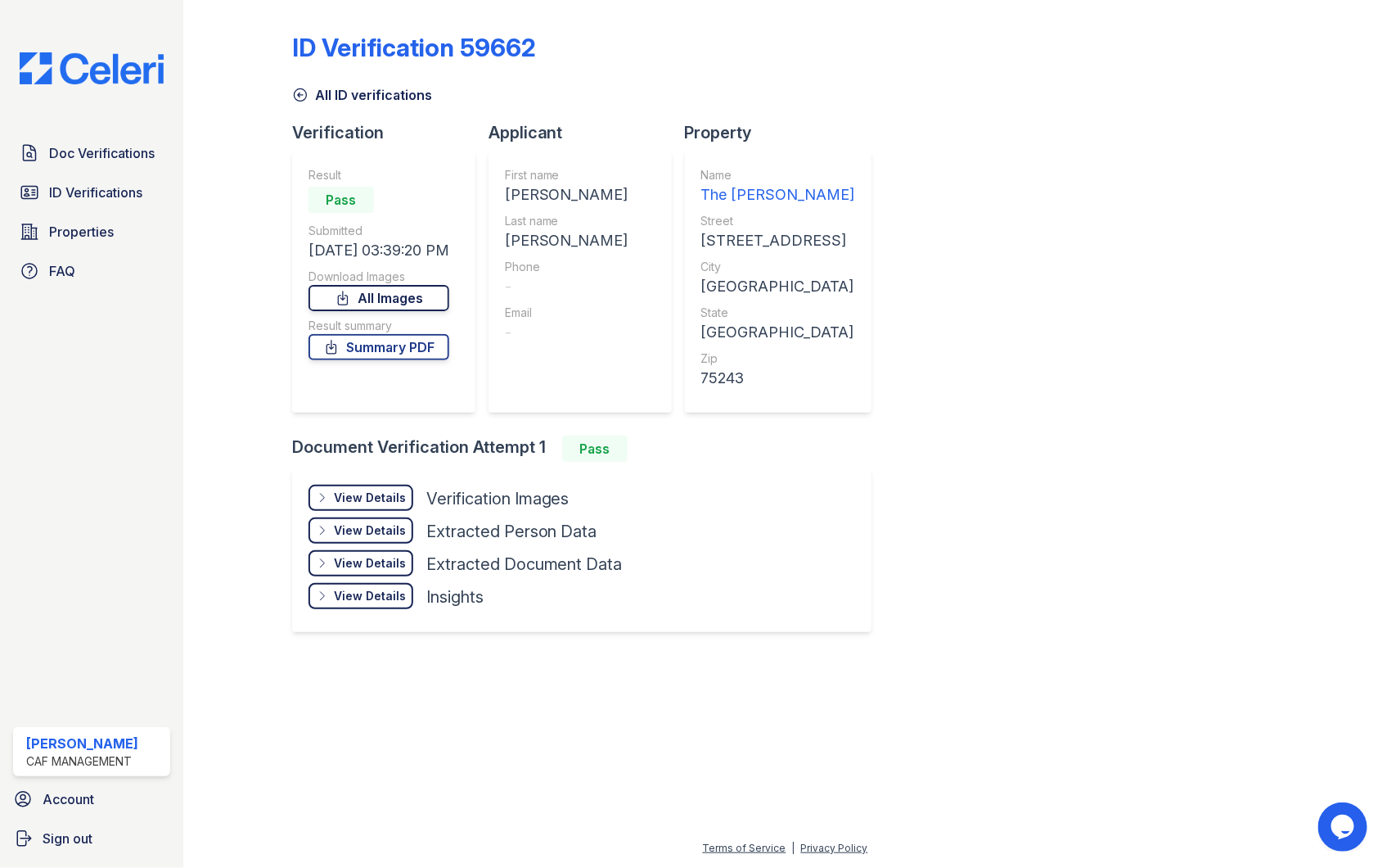
click at [421, 305] on link "All Images" at bounding box center [378, 298] width 141 height 27
click at [96, 143] on span "Doc Verifications" at bounding box center [101, 152] width 106 height 19
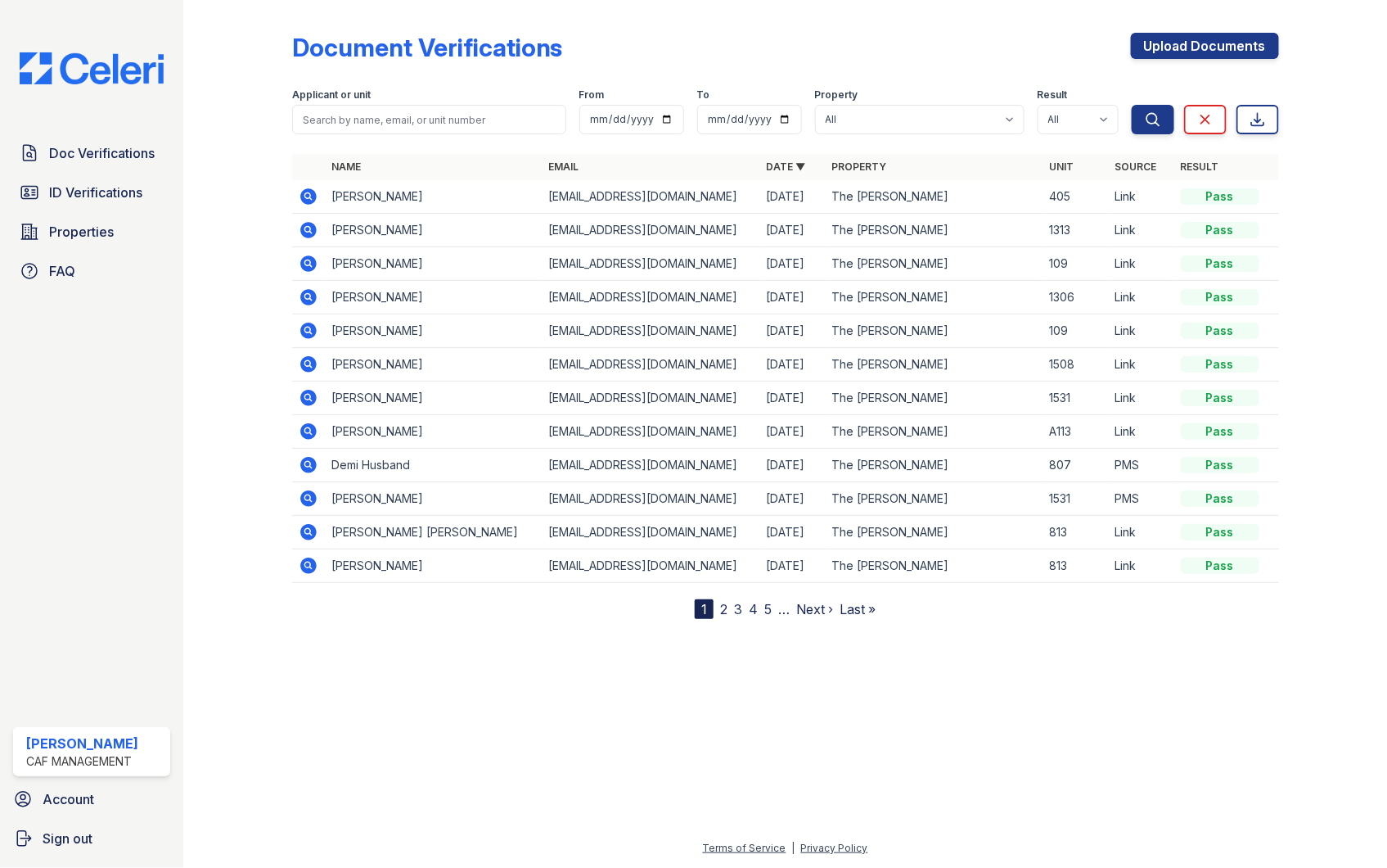
click at [311, 226] on icon at bounding box center [309, 230] width 17 height 17
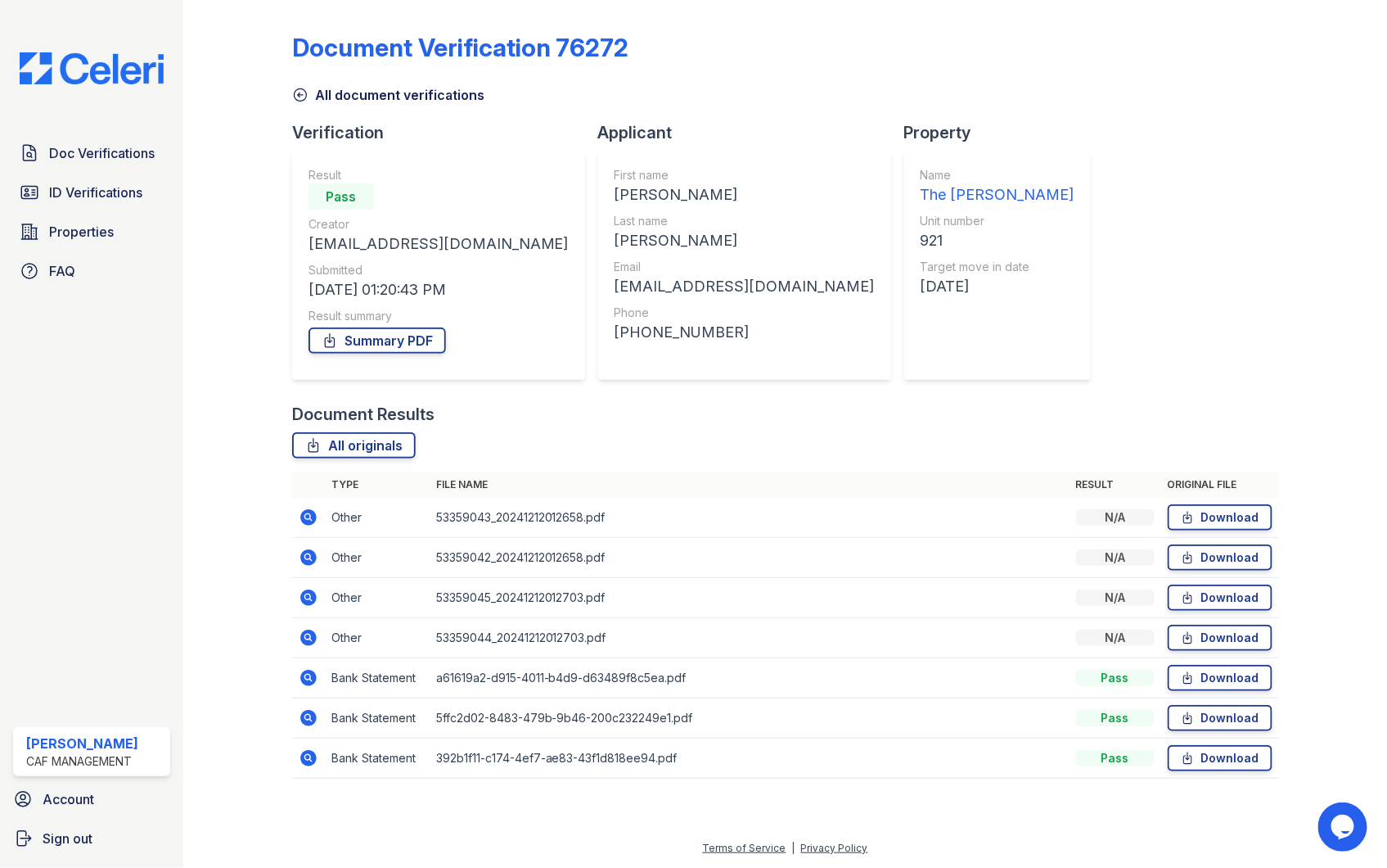
click at [305, 637] on icon at bounding box center [307, 637] width 4 height 4
click at [306, 558] on icon at bounding box center [307, 556] width 4 height 4
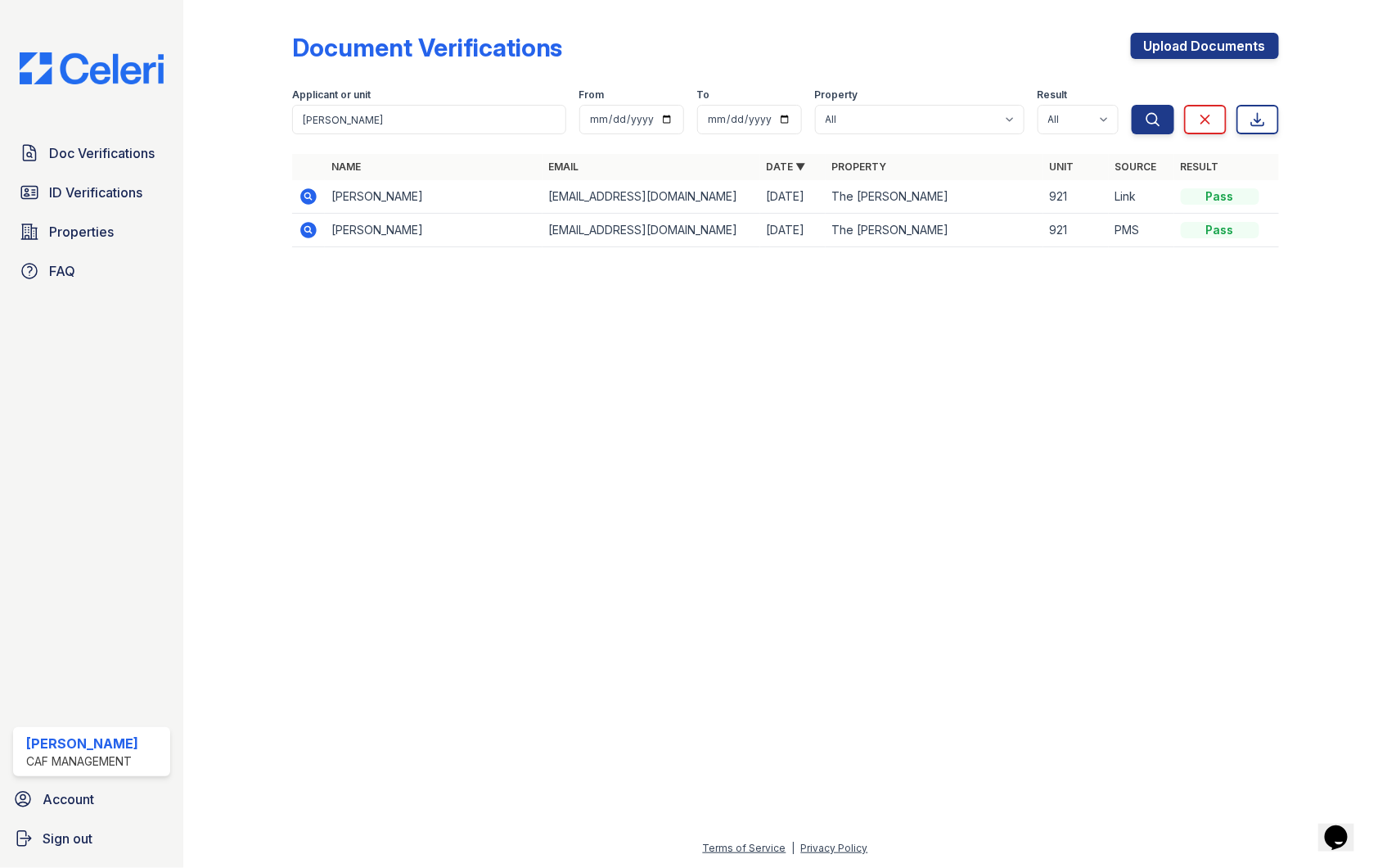
click at [307, 233] on icon at bounding box center [309, 230] width 17 height 17
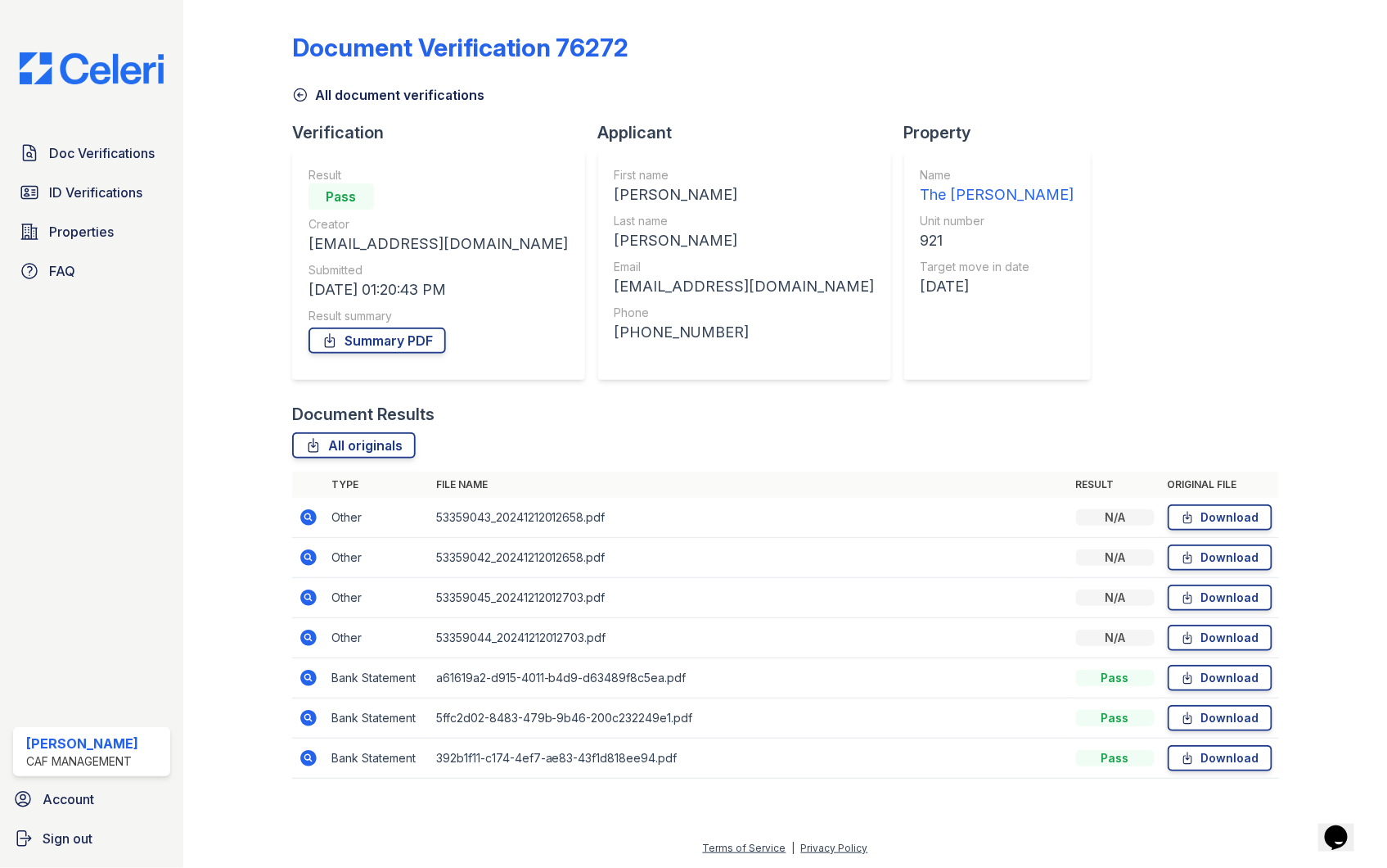
click at [342, 685] on td "Bank Statement" at bounding box center [378, 678] width 105 height 40
click at [315, 682] on icon at bounding box center [308, 677] width 19 height 19
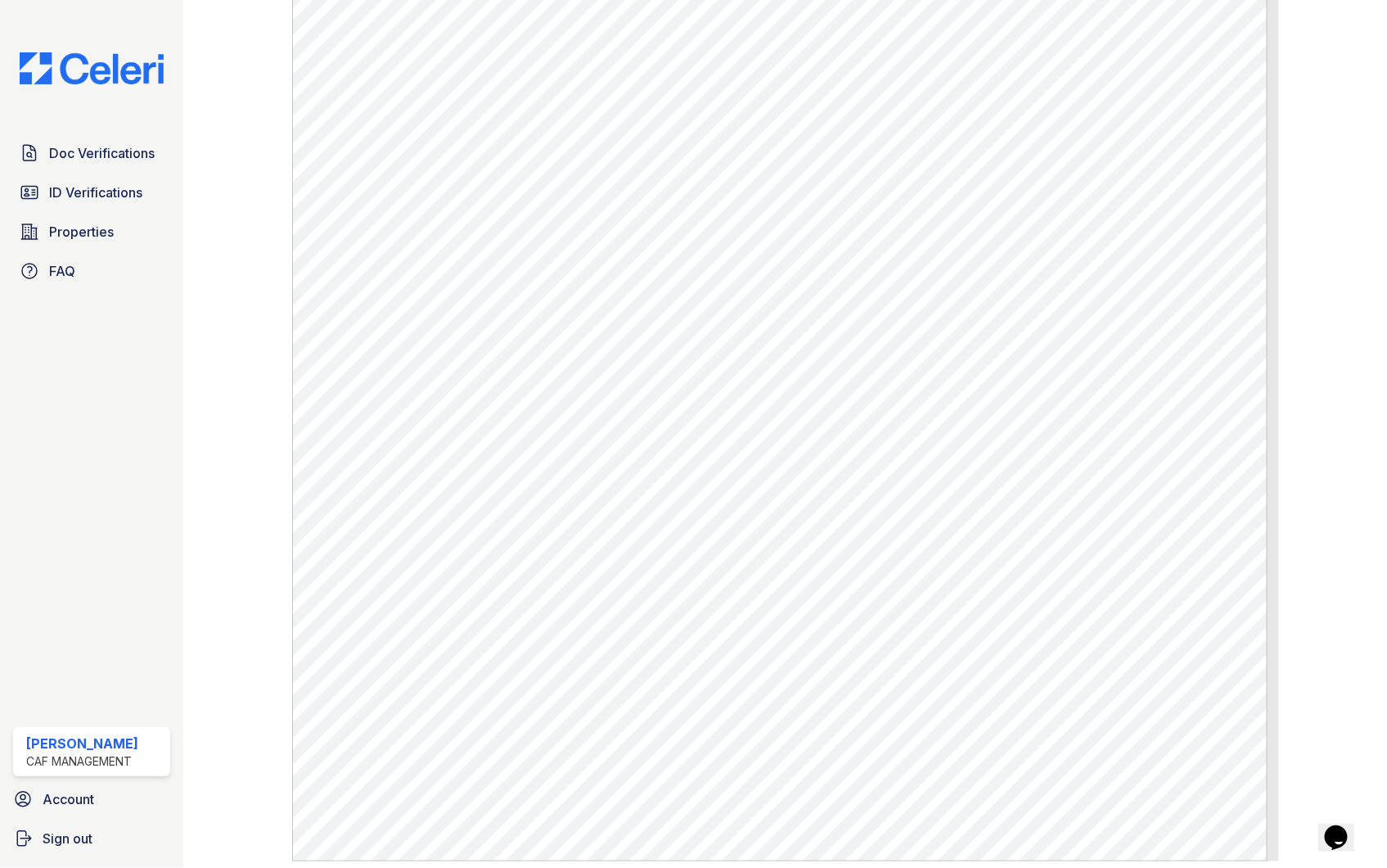
scroll to position [818, 0]
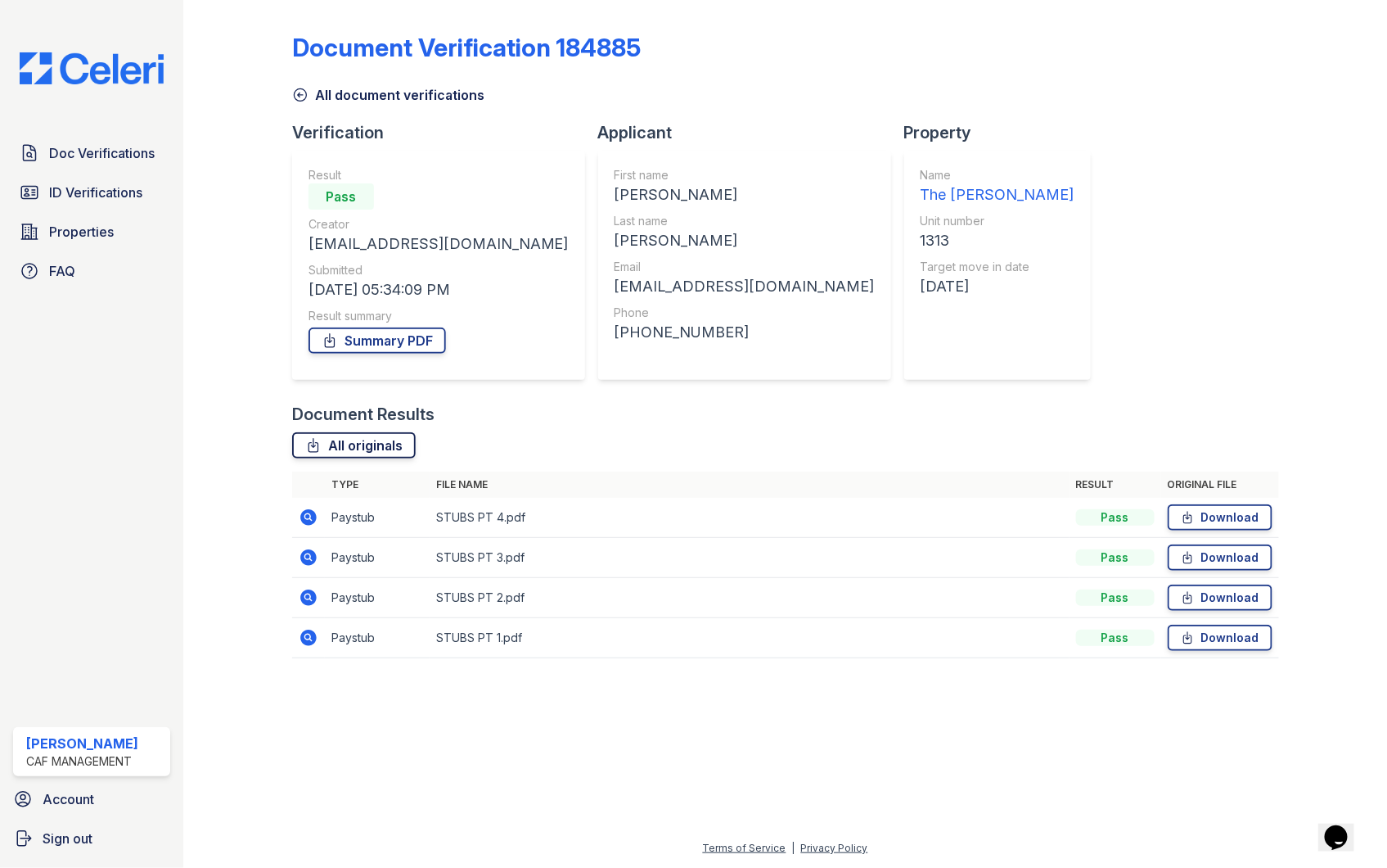
click at [336, 439] on link "All originals" at bounding box center [354, 445] width 124 height 27
click at [99, 141] on link "Doc Verifications" at bounding box center [91, 153] width 157 height 33
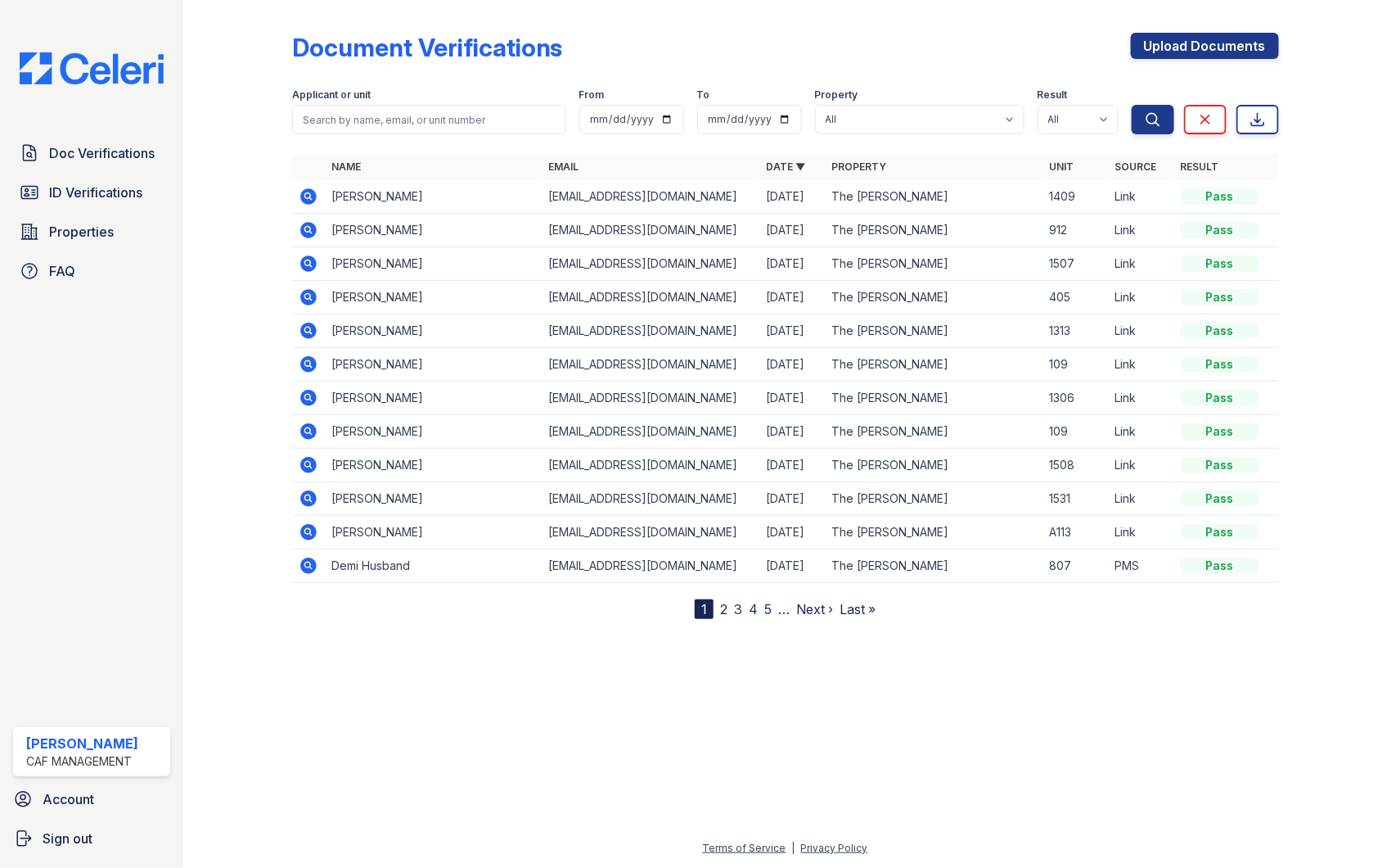
click at [310, 363] on icon at bounding box center [308, 364] width 19 height 19
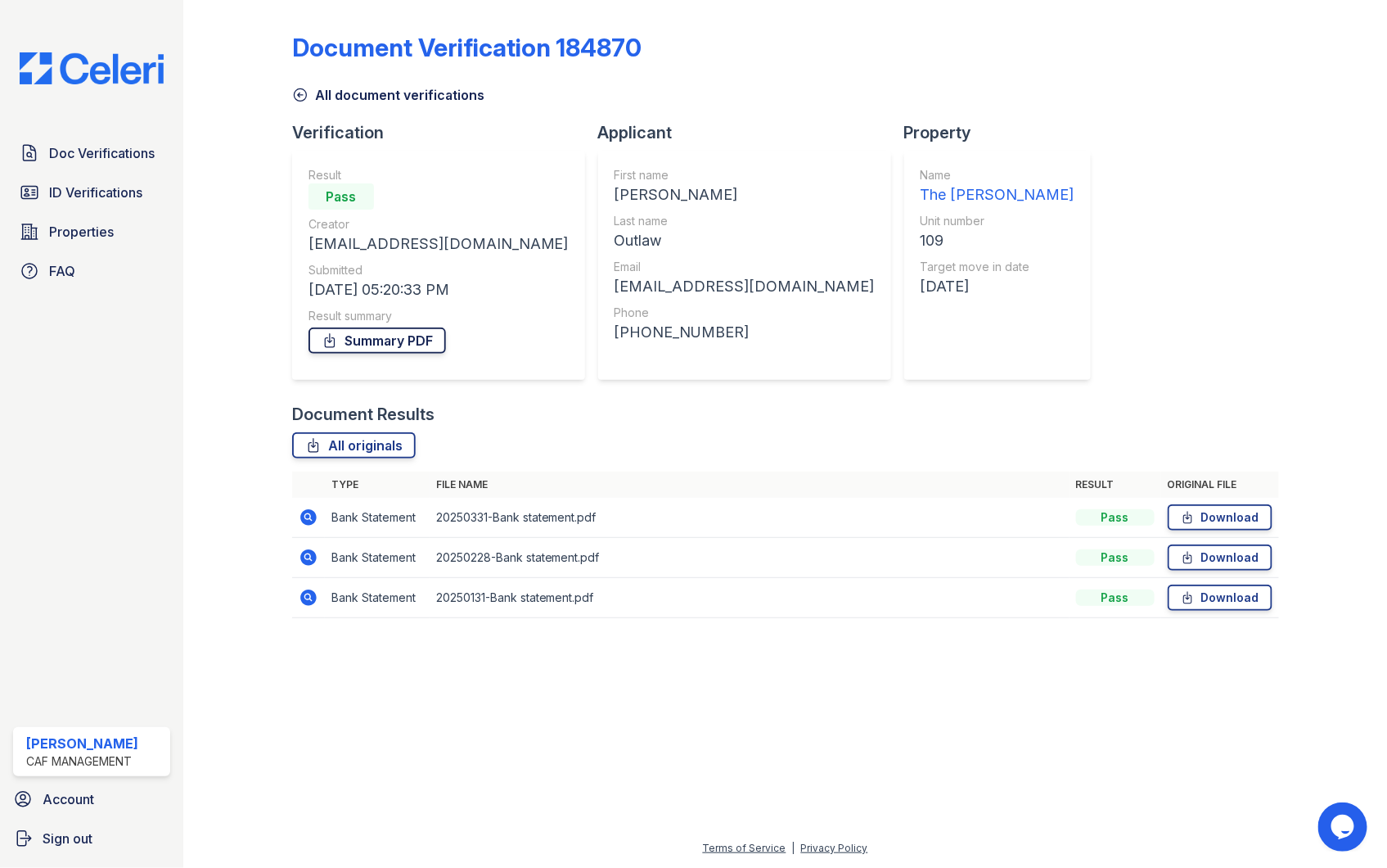
click at [416, 333] on link "Summary PDF" at bounding box center [378, 340] width 138 height 27
click at [366, 452] on link "All originals" at bounding box center [354, 445] width 124 height 27
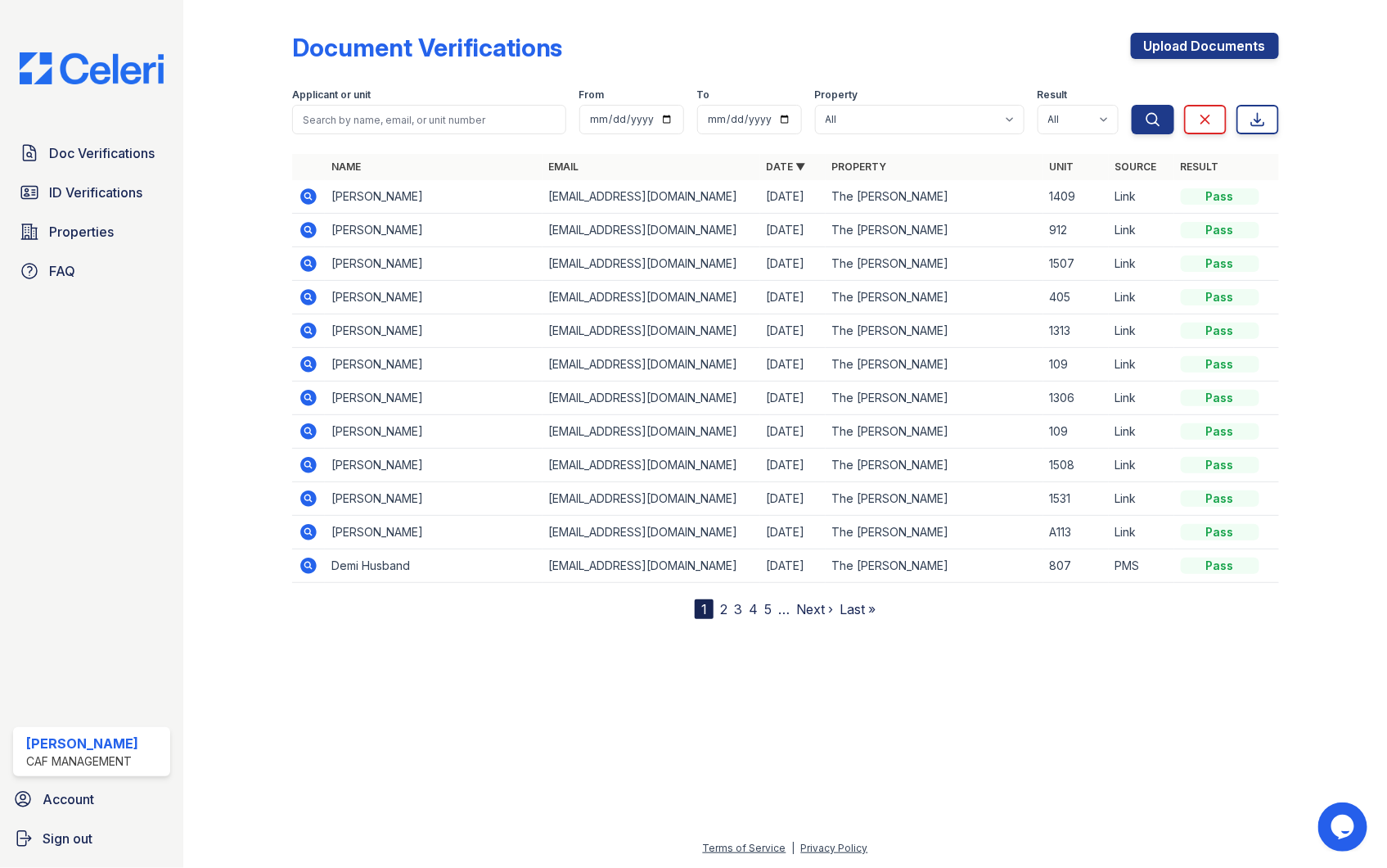
click at [306, 434] on icon at bounding box center [308, 431] width 19 height 19
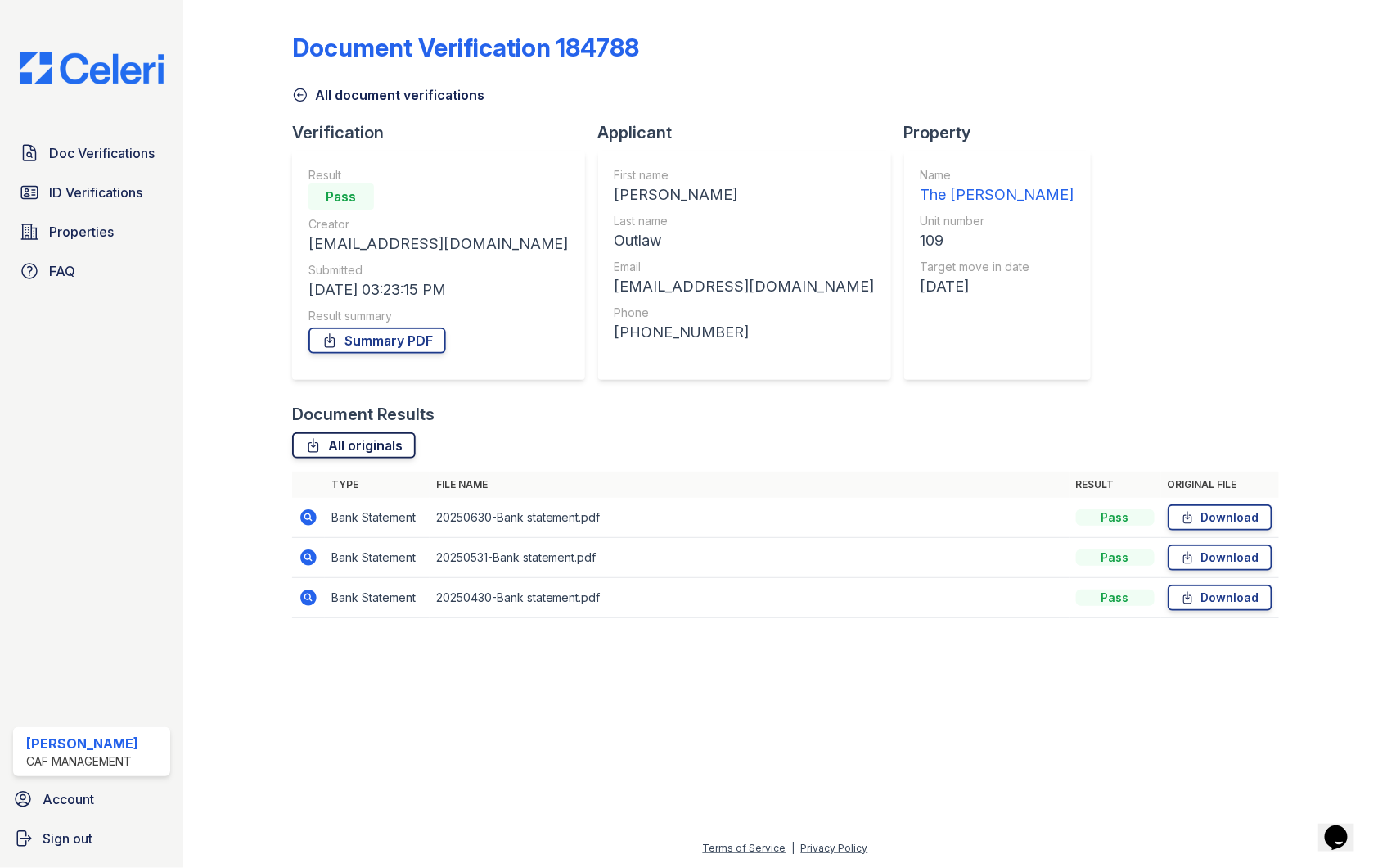
click at [389, 445] on link "All originals" at bounding box center [354, 445] width 124 height 27
click at [123, 197] on span "ID Verifications" at bounding box center [96, 192] width 94 height 19
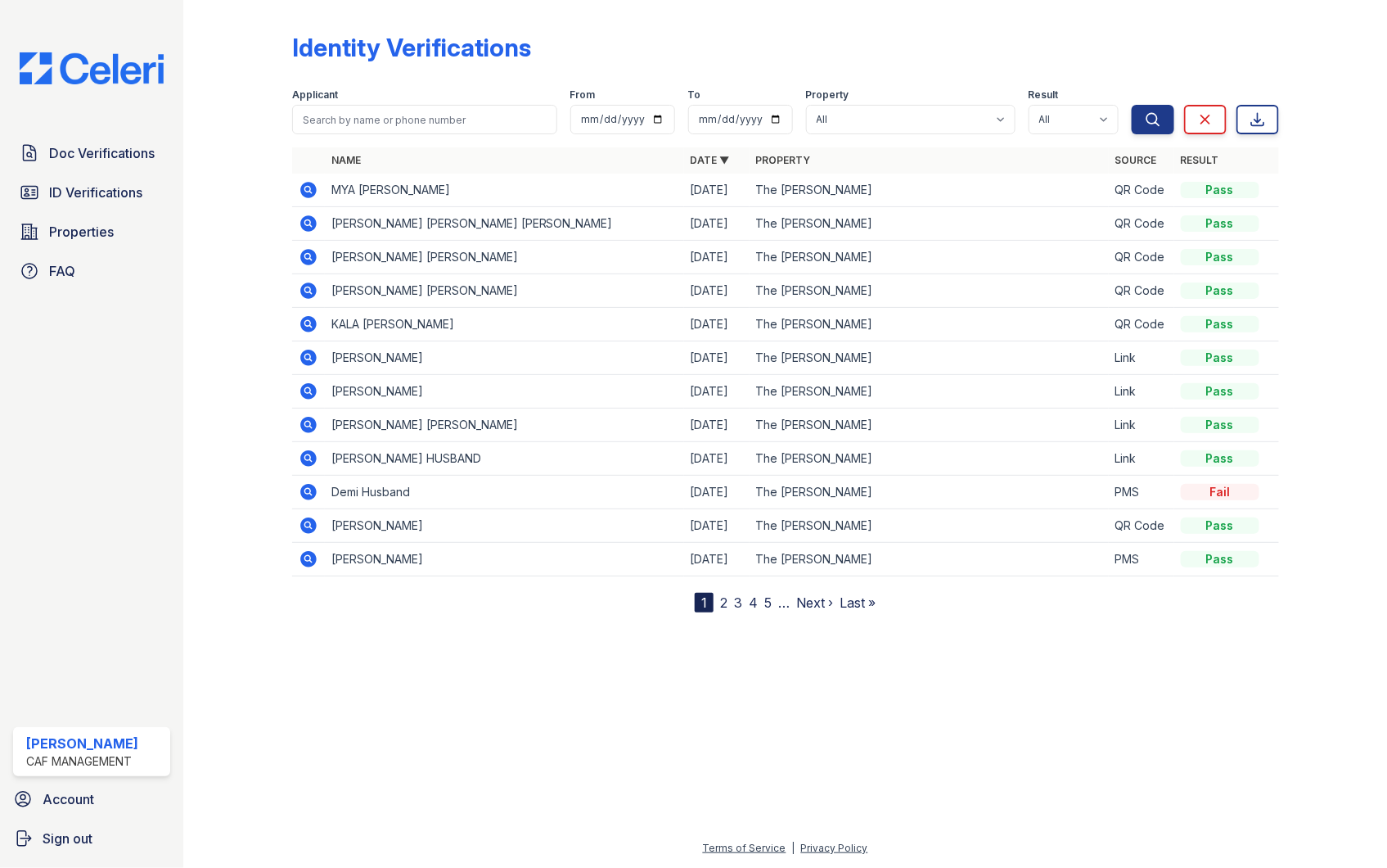
click at [310, 192] on icon at bounding box center [309, 190] width 17 height 17
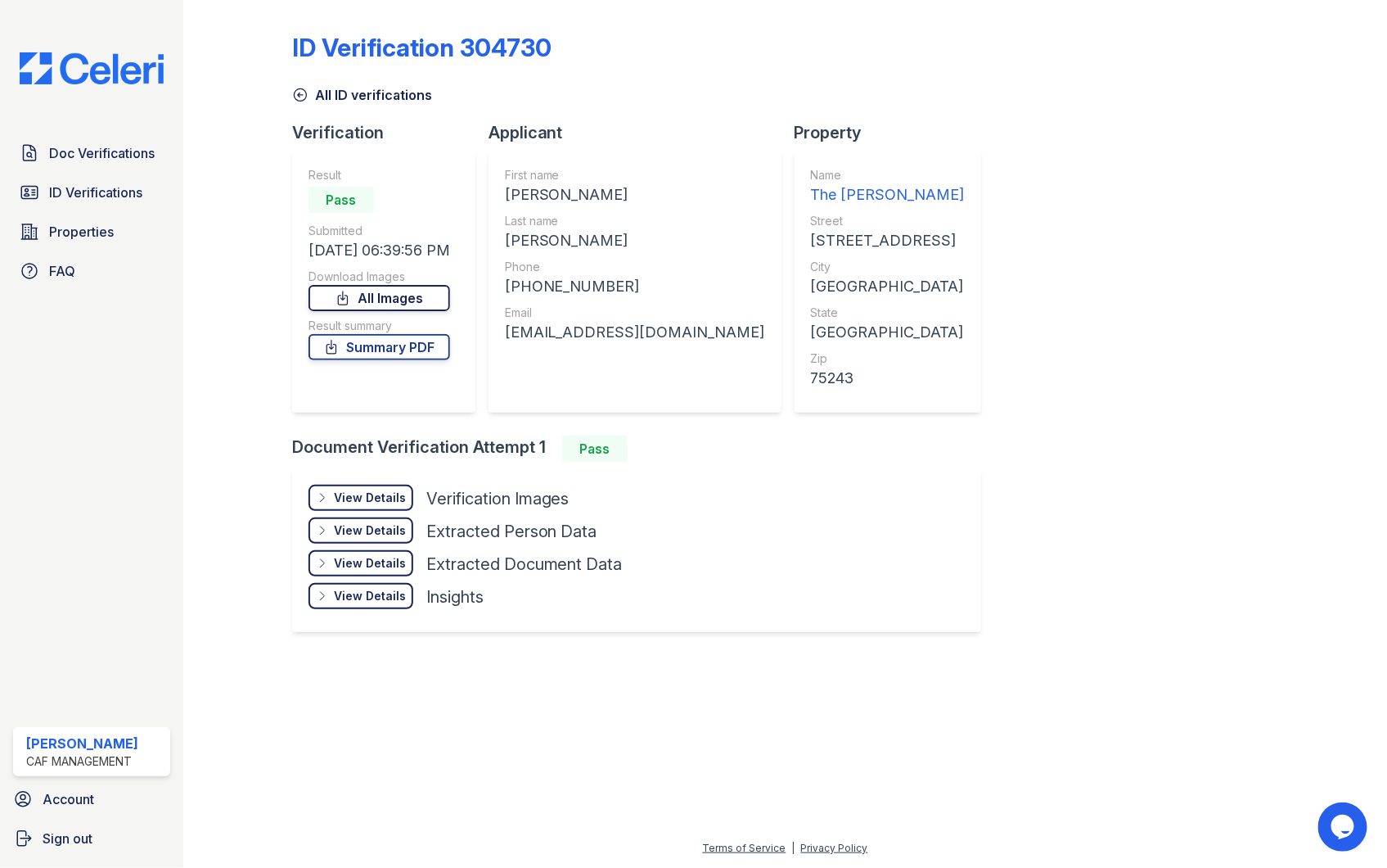
click at [410, 300] on link "All Images" at bounding box center [379, 298] width 141 height 27
click at [77, 198] on span "ID Verifications" at bounding box center [96, 192] width 94 height 19
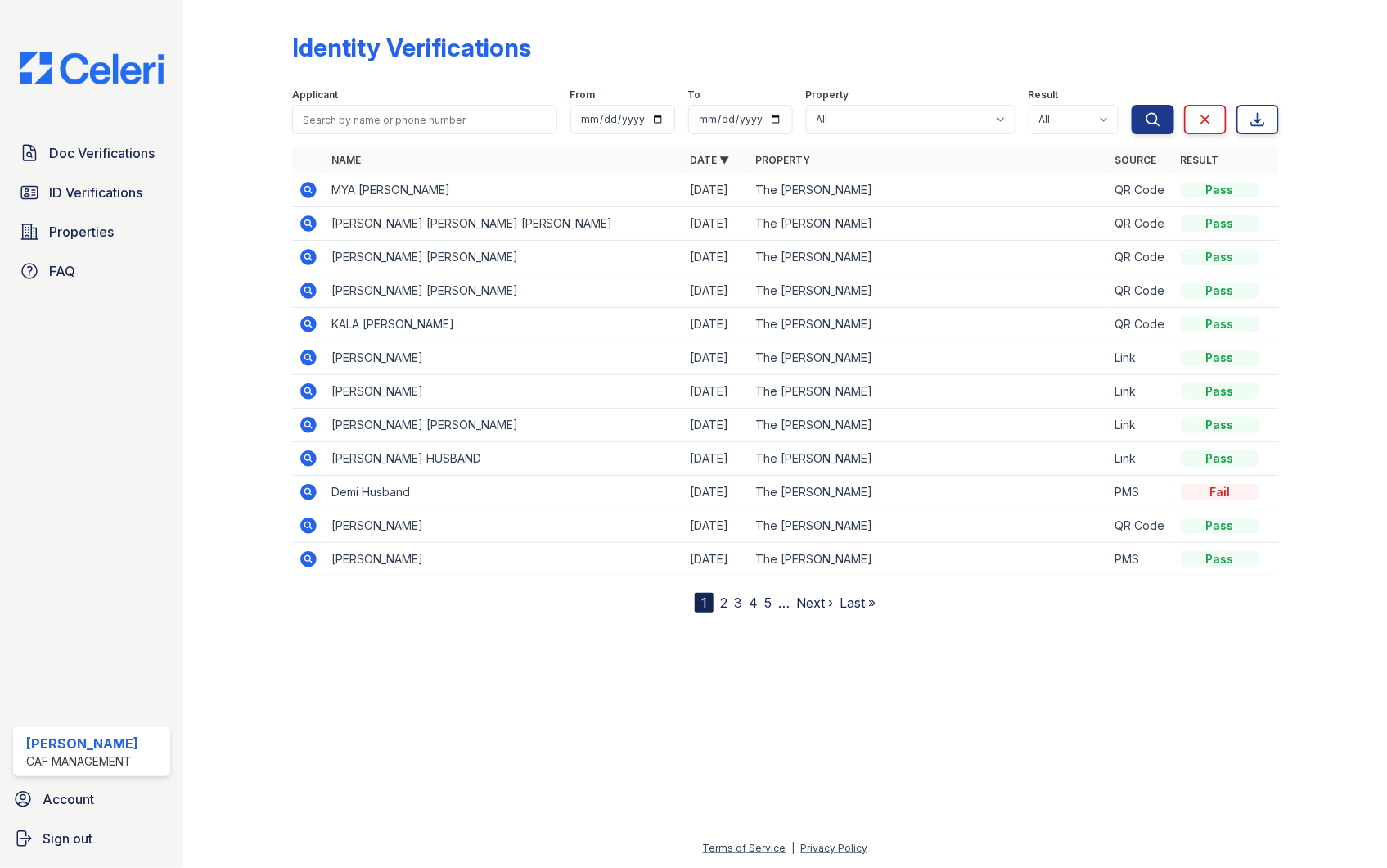
click at [306, 220] on icon at bounding box center [308, 223] width 19 height 19
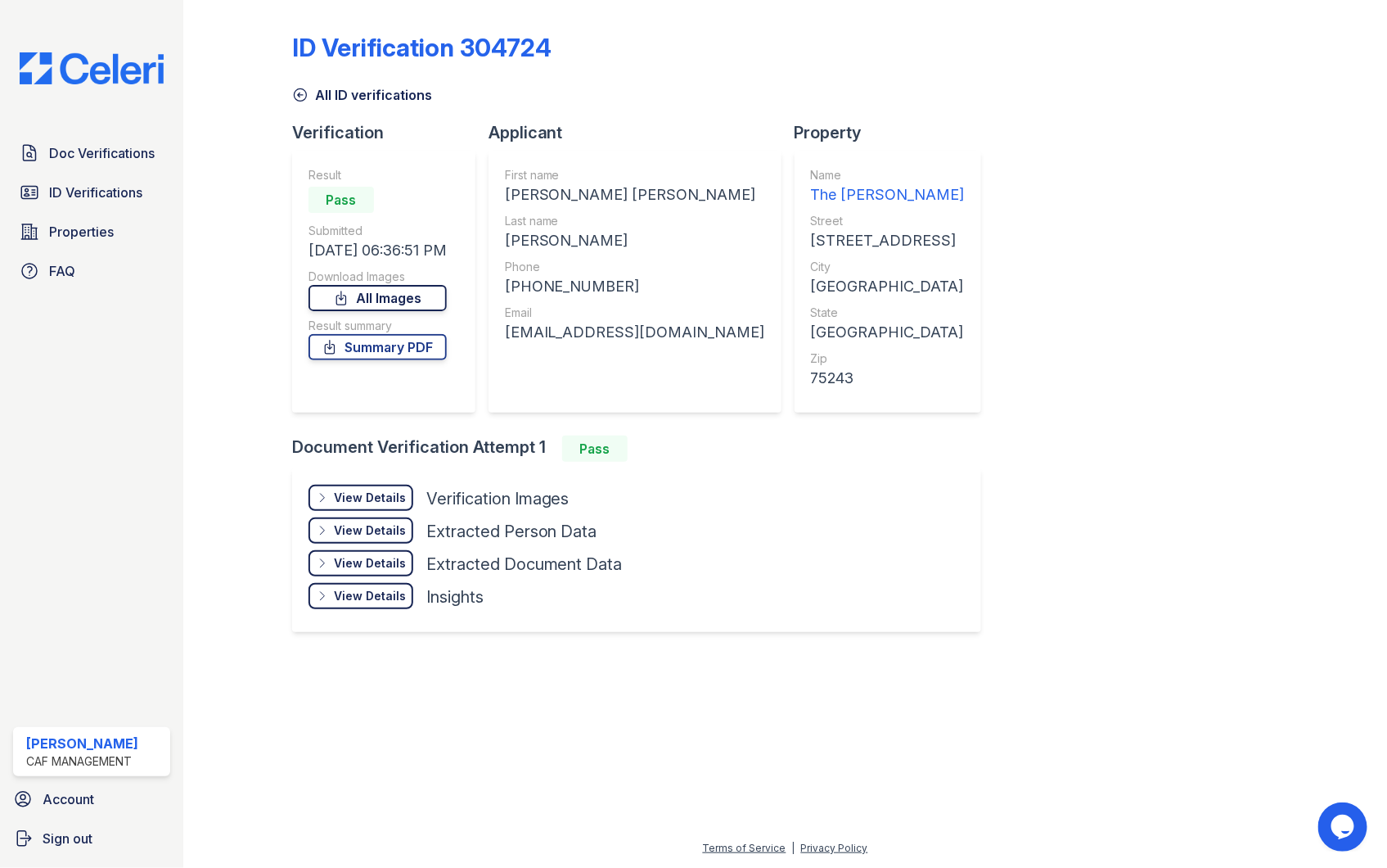
click at [404, 299] on link "All Images" at bounding box center [378, 298] width 139 height 27
click at [98, 152] on span "Doc Verifications" at bounding box center [101, 152] width 106 height 19
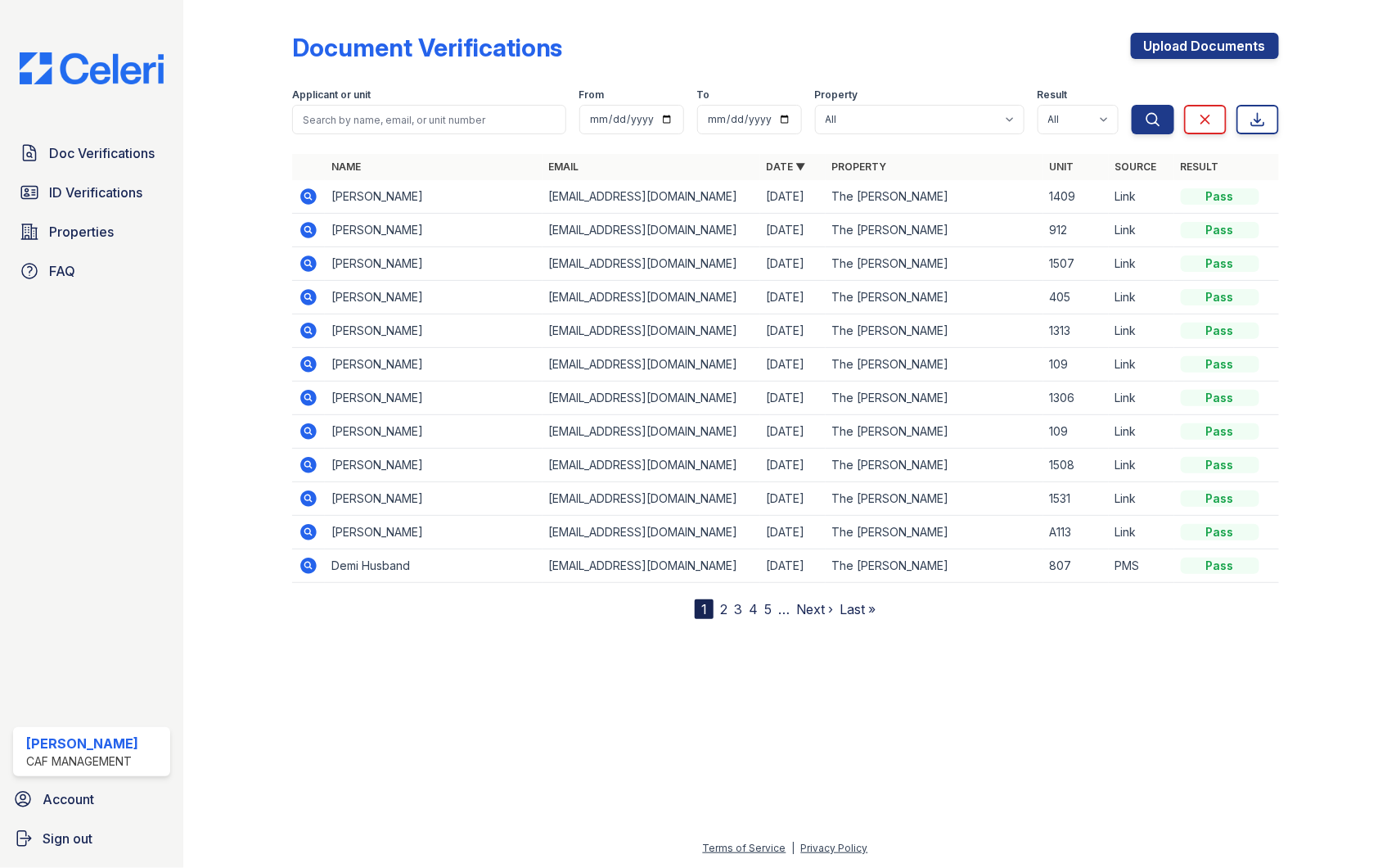
click at [310, 195] on icon at bounding box center [308, 196] width 19 height 19
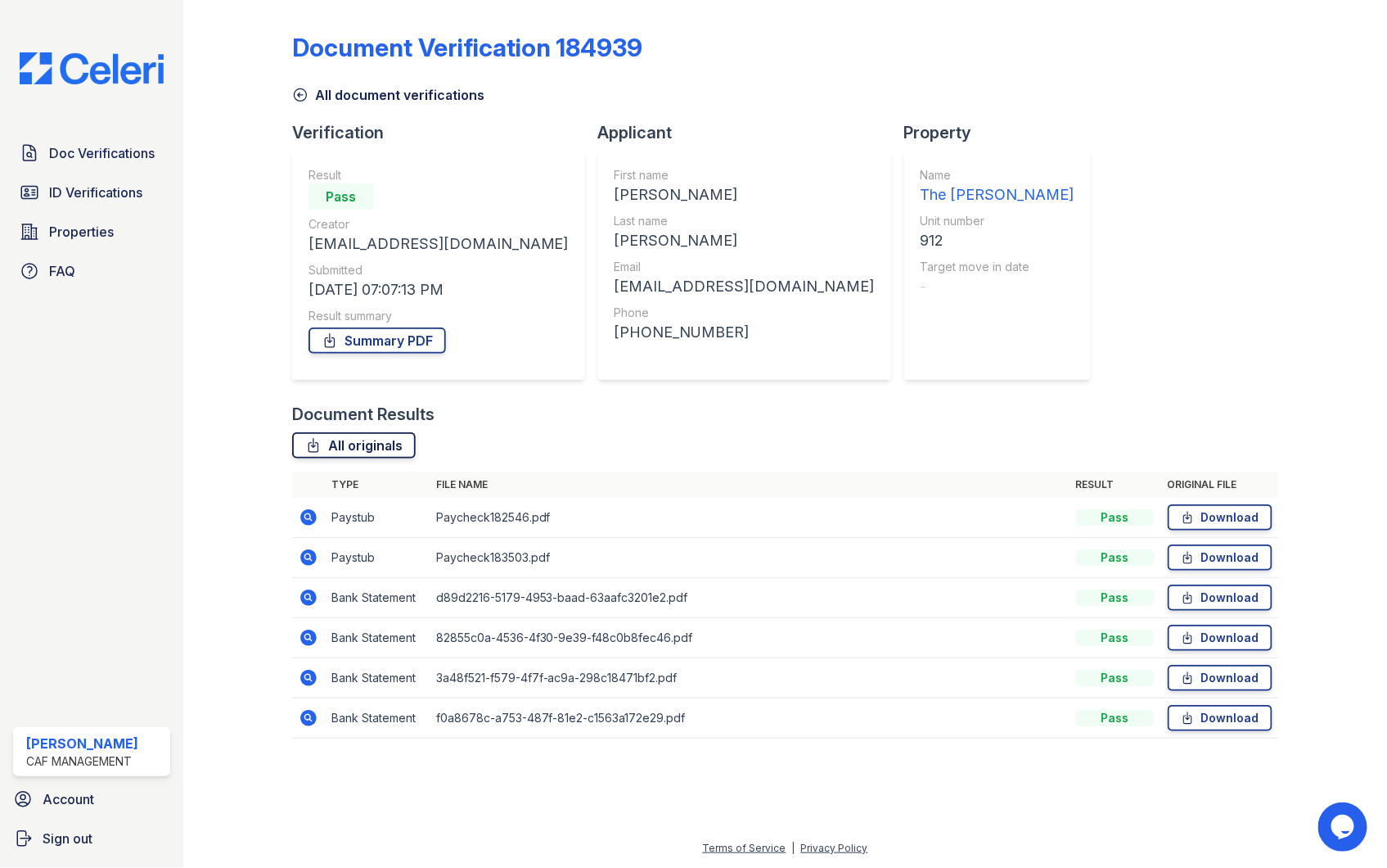
click at [381, 444] on link "All originals" at bounding box center [354, 445] width 124 height 27
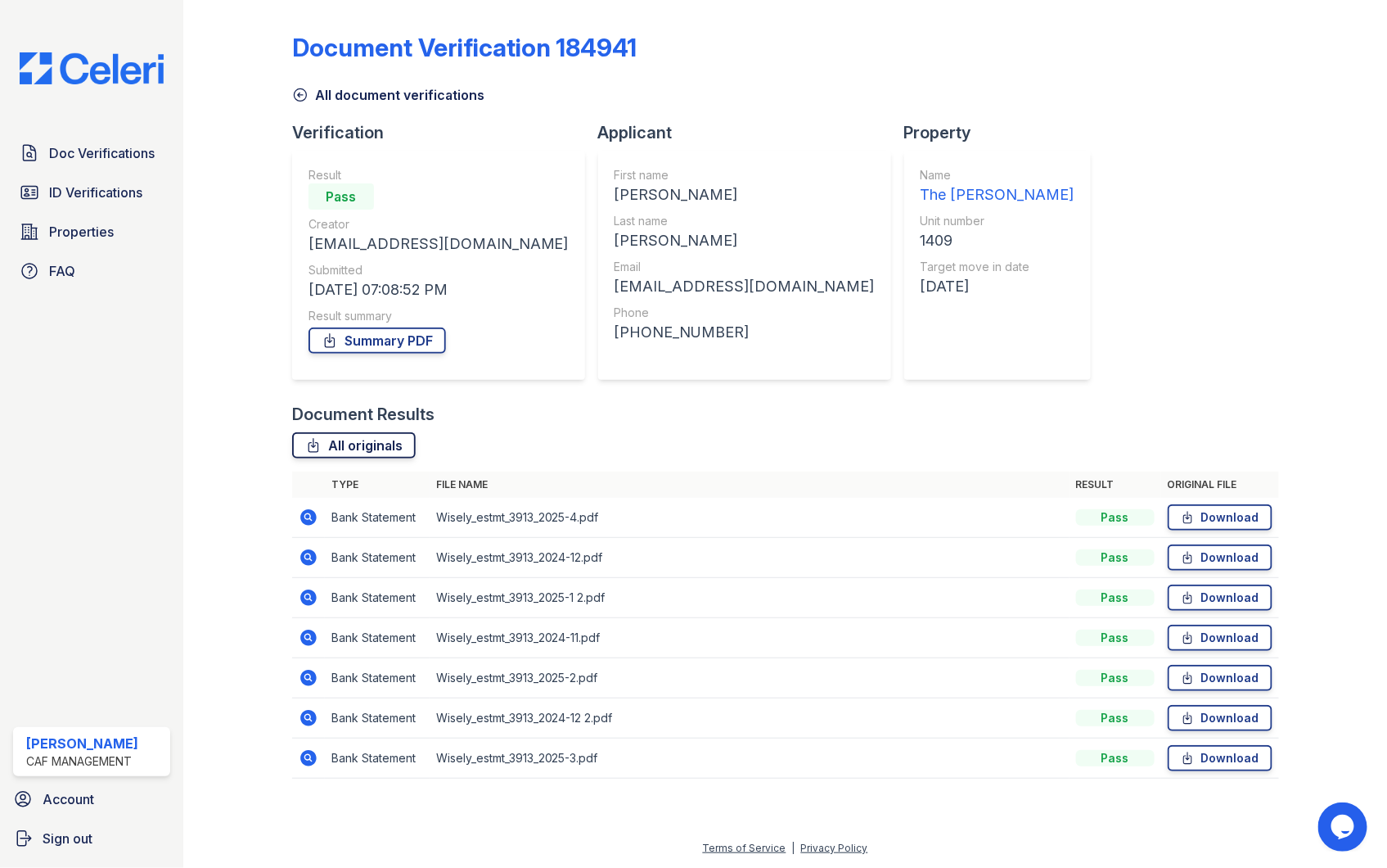
click at [357, 448] on link "All originals" at bounding box center [354, 445] width 124 height 27
click at [68, 197] on span "ID Verifications" at bounding box center [96, 192] width 94 height 19
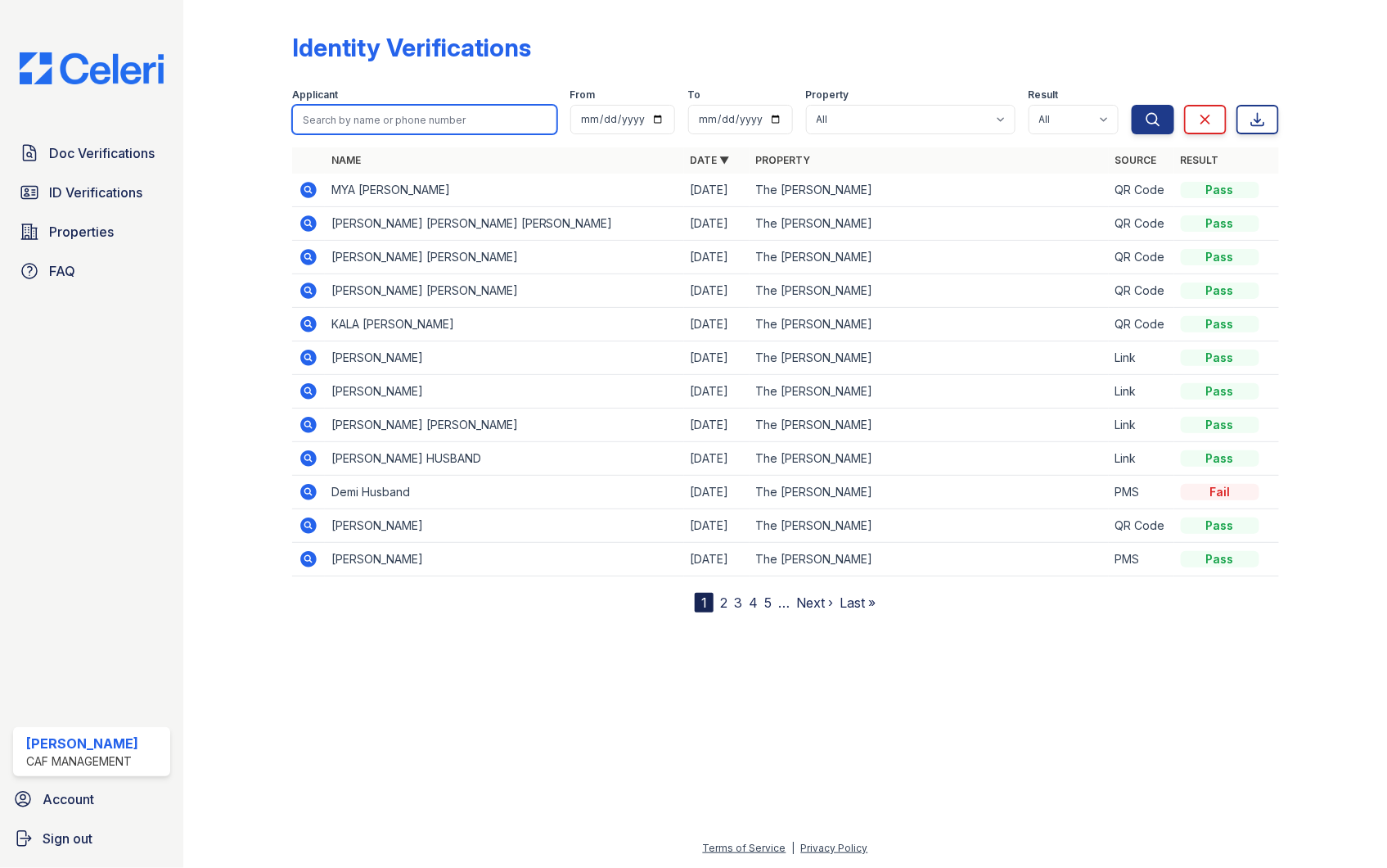
click at [383, 123] on input "search" at bounding box center [424, 119] width 265 height 29
type input "[PERSON_NAME]"
click at [1132, 105] on button "Search" at bounding box center [1153, 119] width 42 height 29
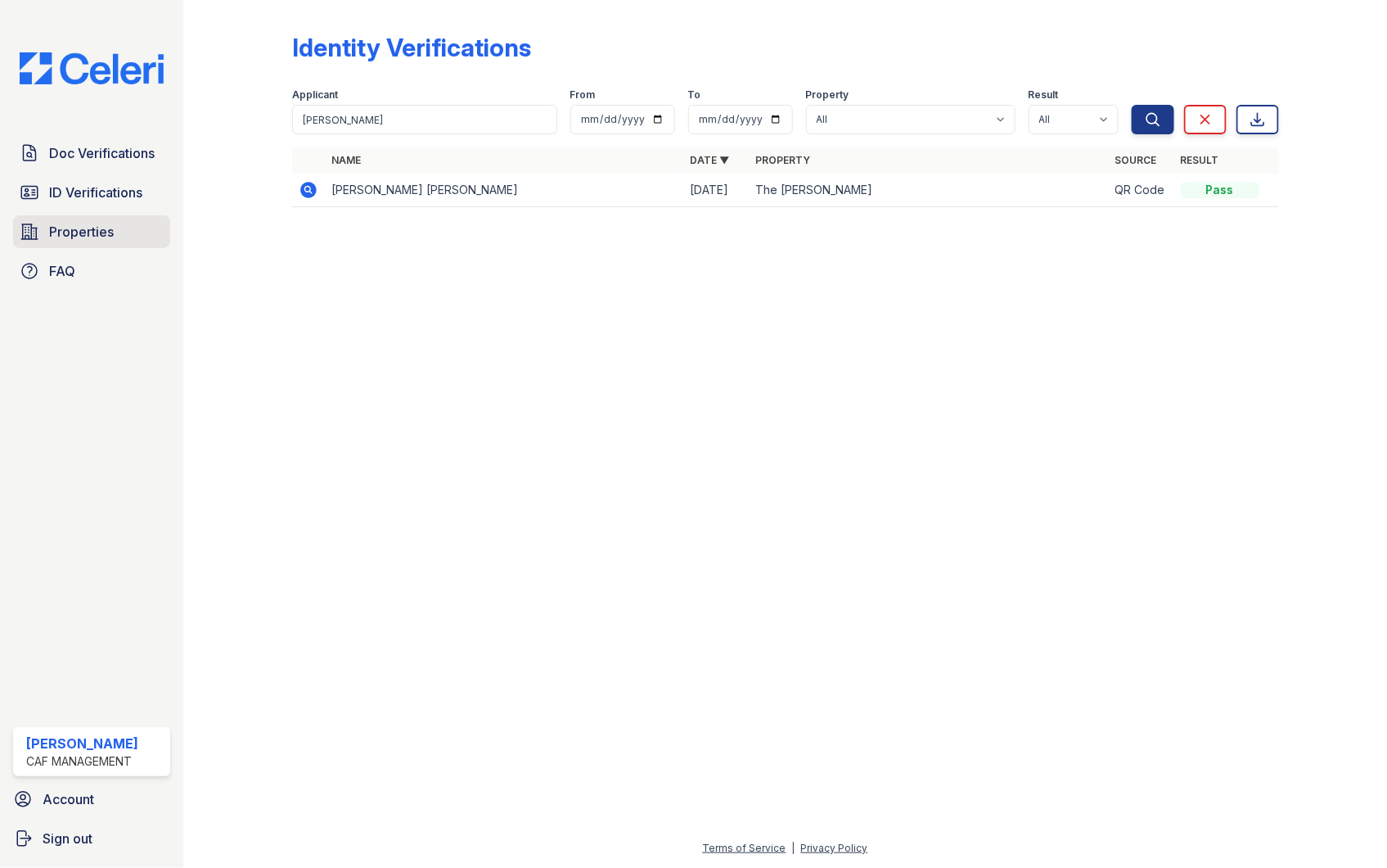
click at [80, 224] on span "Properties" at bounding box center [81, 231] width 64 height 19
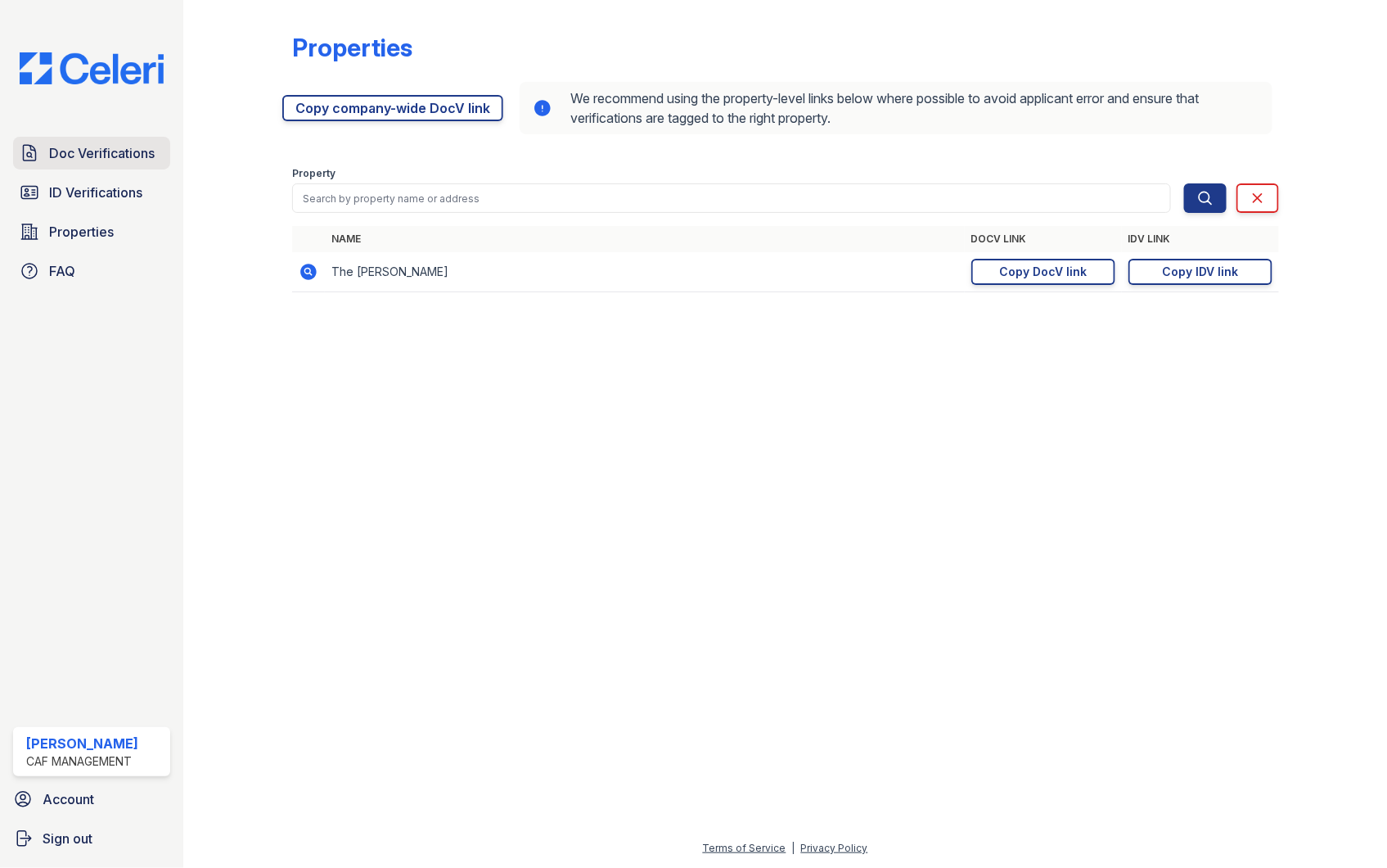
click at [75, 165] on link "Doc Verifications" at bounding box center [91, 153] width 157 height 33
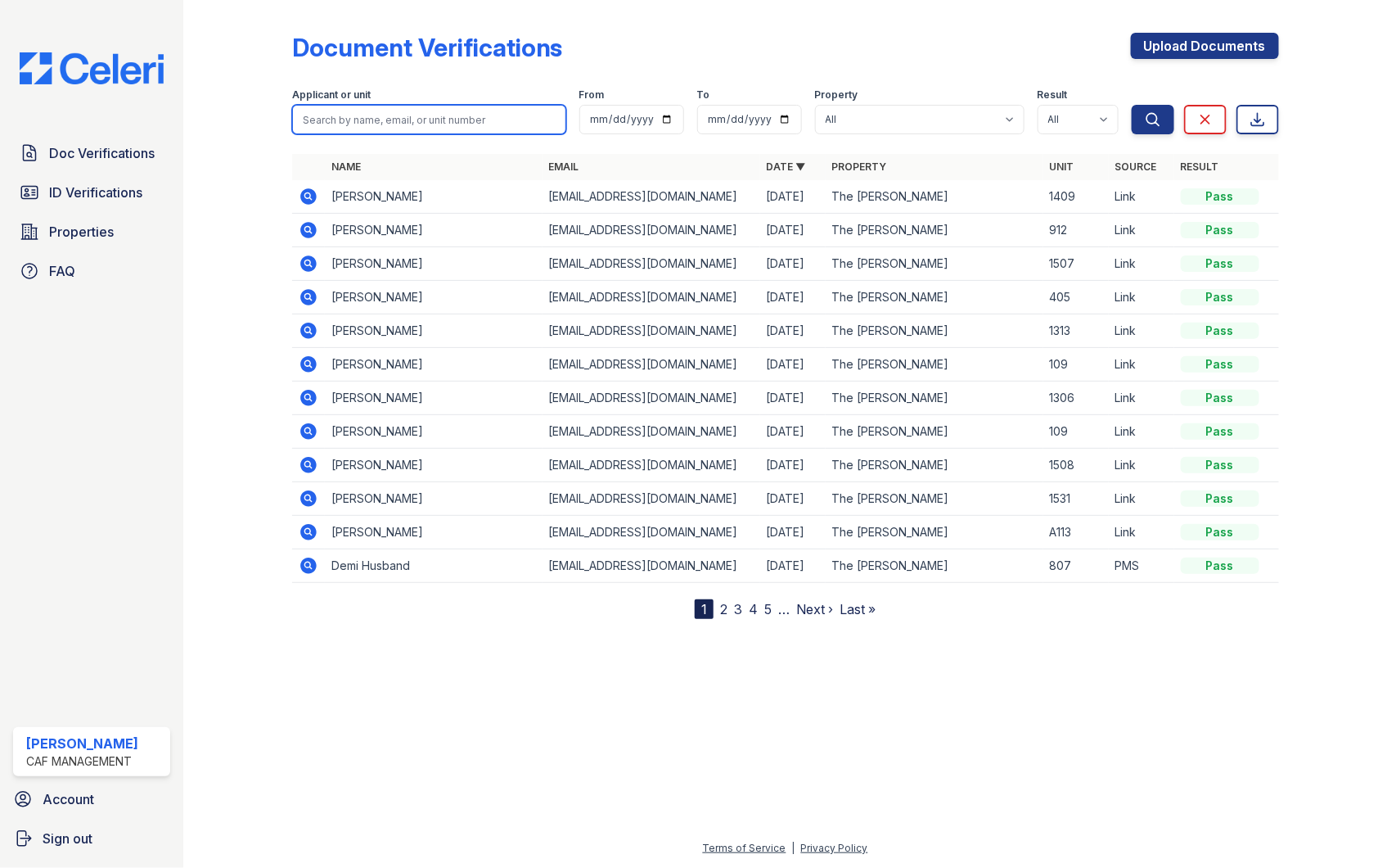
click at [428, 119] on input "search" at bounding box center [429, 119] width 274 height 29
click at [201, 473] on div "Document Verifications Upload Documents Filter Applicant or unit From To Proper…" at bounding box center [785, 434] width 1204 height 868
click at [373, 110] on input "search" at bounding box center [429, 119] width 274 height 29
type input "james"
click at [1132, 105] on button "Search" at bounding box center [1153, 119] width 42 height 29
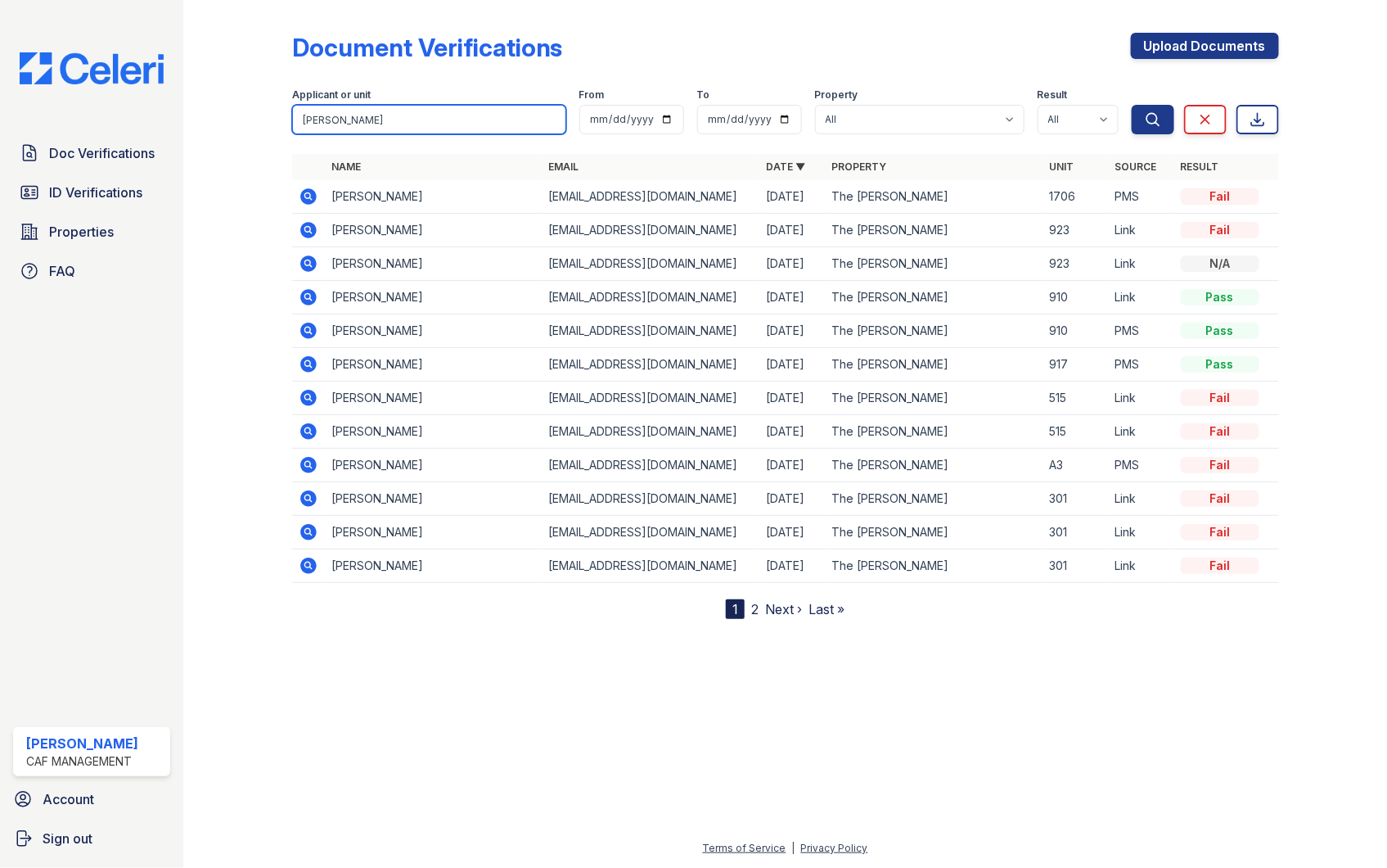
click at [404, 119] on input "james" at bounding box center [429, 119] width 274 height 29
type input "james olson"
click at [1132, 105] on button "Search" at bounding box center [1153, 119] width 42 height 29
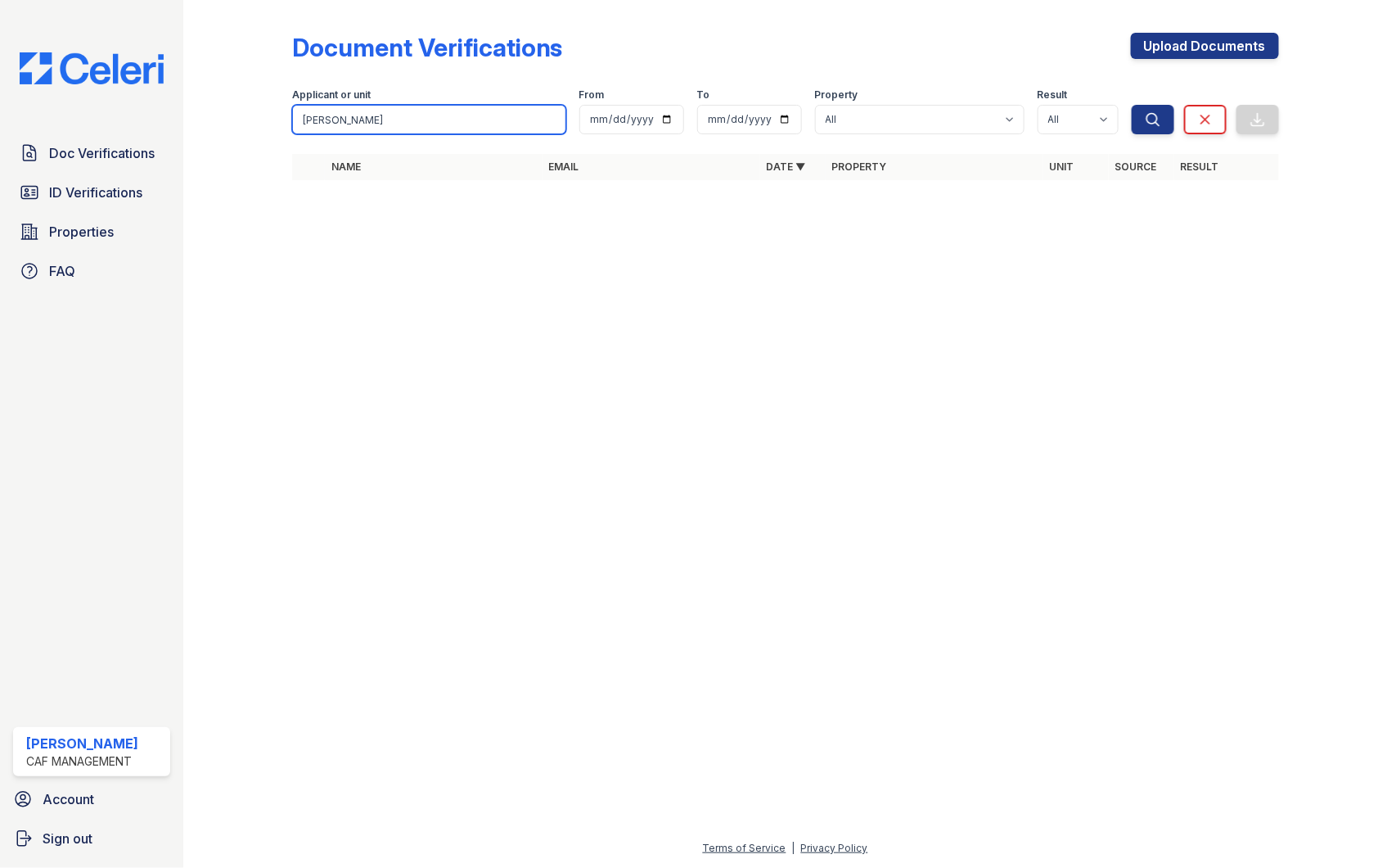
drag, startPoint x: 403, startPoint y: 117, endPoint x: 217, endPoint y: 151, distance: 189.1
click at [217, 151] on div "Document Verifications Upload Documents Filter Applicant or unit james olson Fr…" at bounding box center [785, 111] width 1152 height 222
click at [80, 183] on span "ID Verifications" at bounding box center [96, 192] width 94 height 19
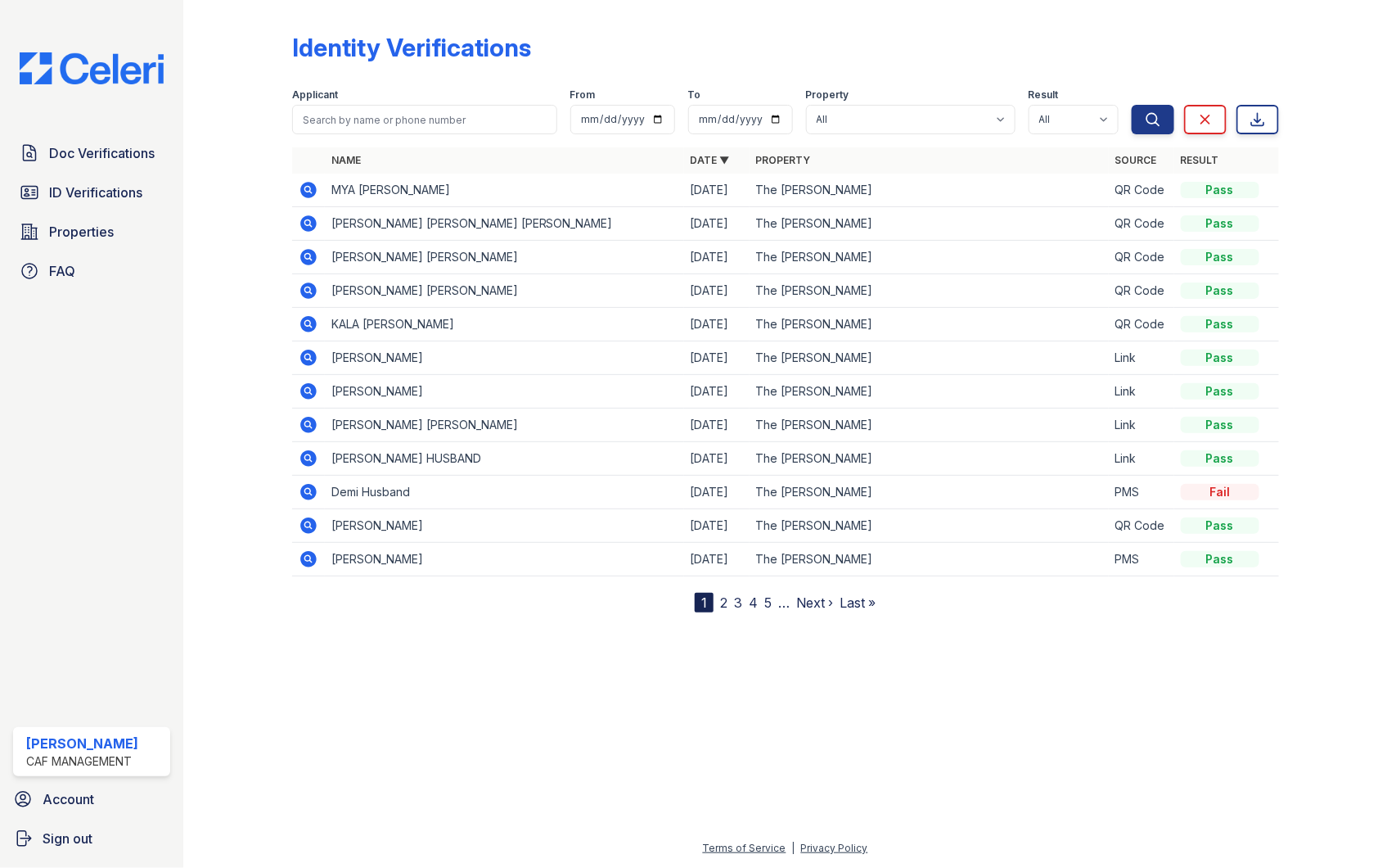
click at [299, 259] on icon at bounding box center [308, 256] width 19 height 19
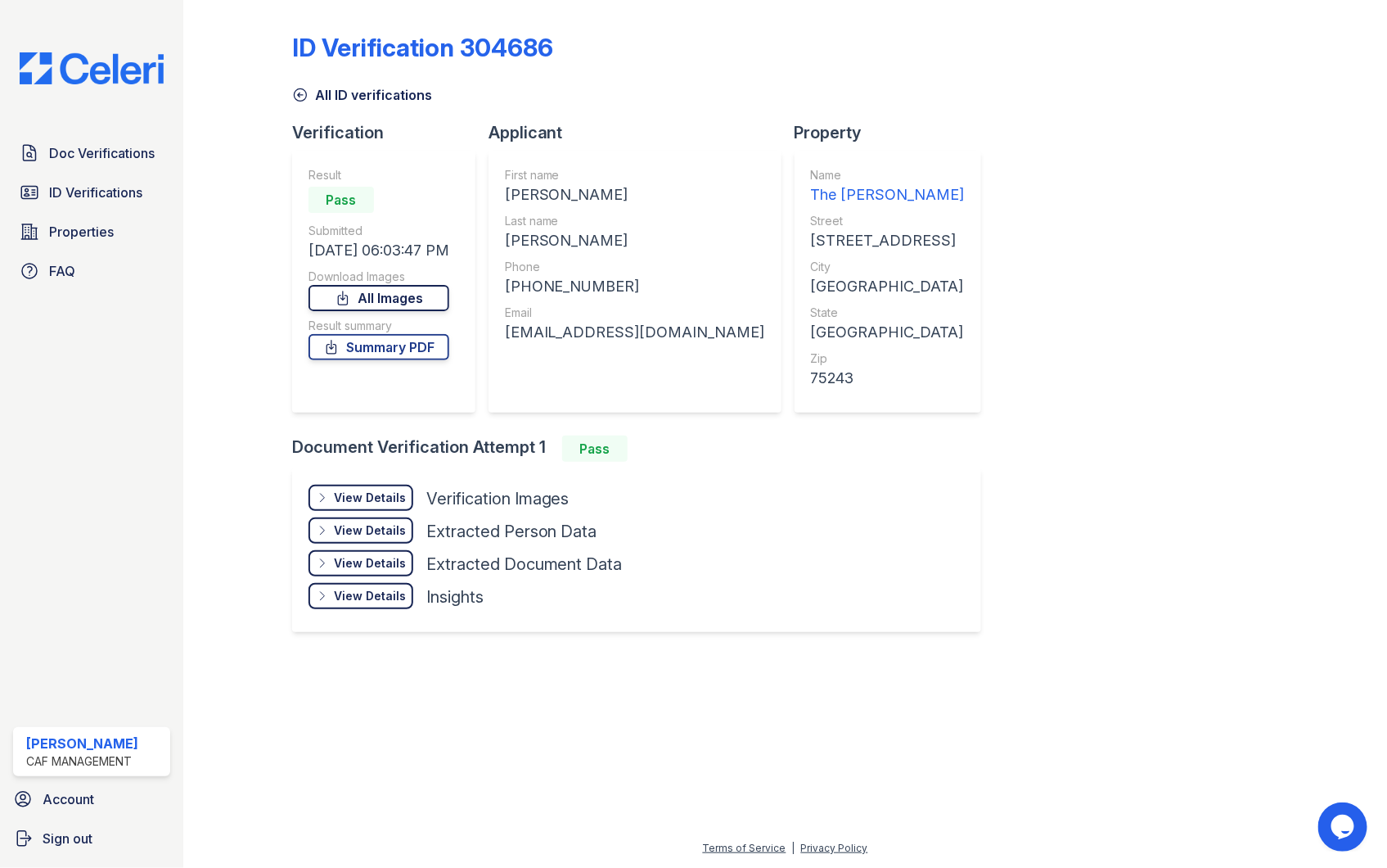
click at [422, 296] on link "All Images" at bounding box center [378, 298] width 141 height 27
click at [110, 151] on span "Doc Verifications" at bounding box center [101, 152] width 106 height 19
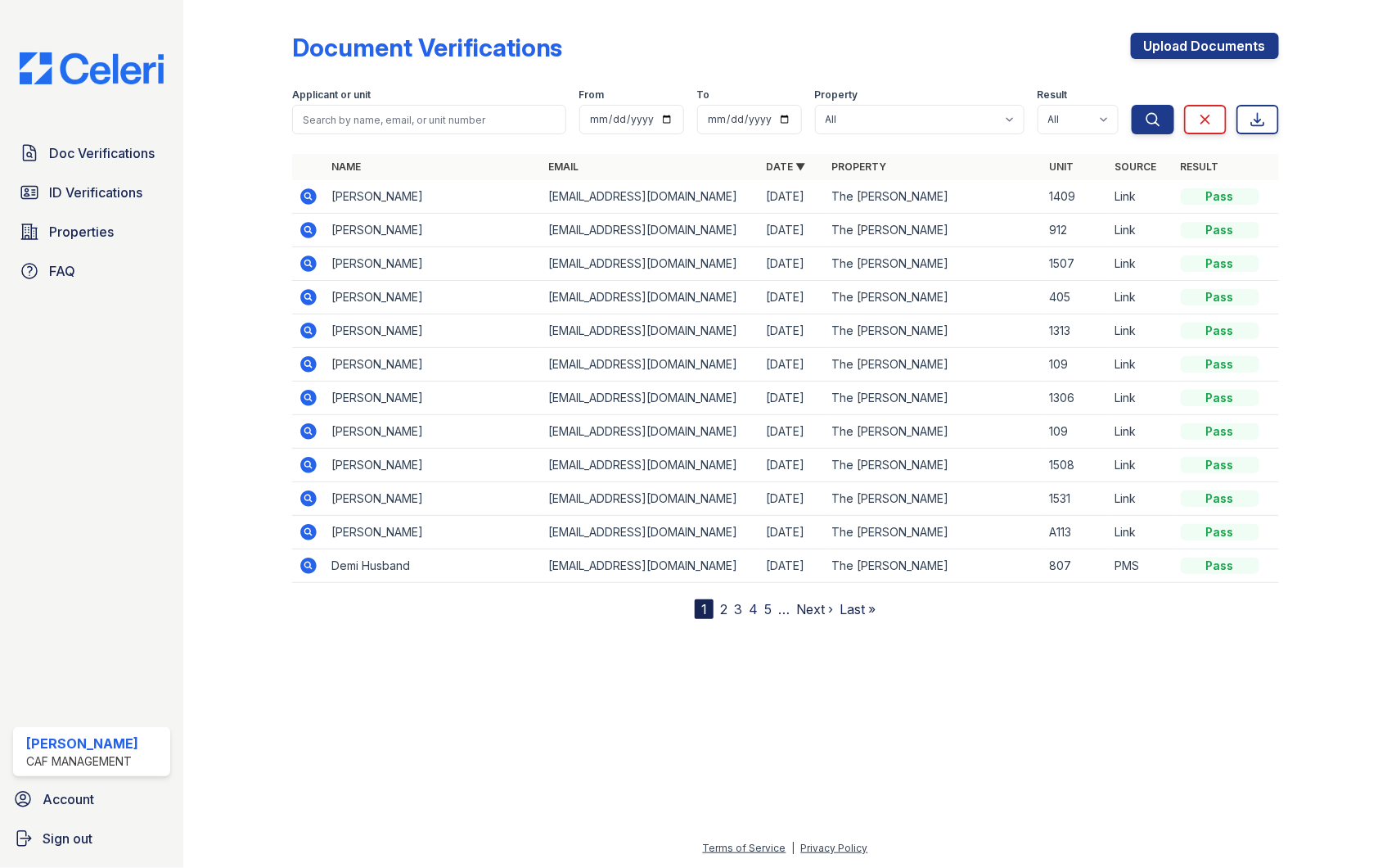
click at [309, 292] on icon at bounding box center [309, 298] width 17 height 17
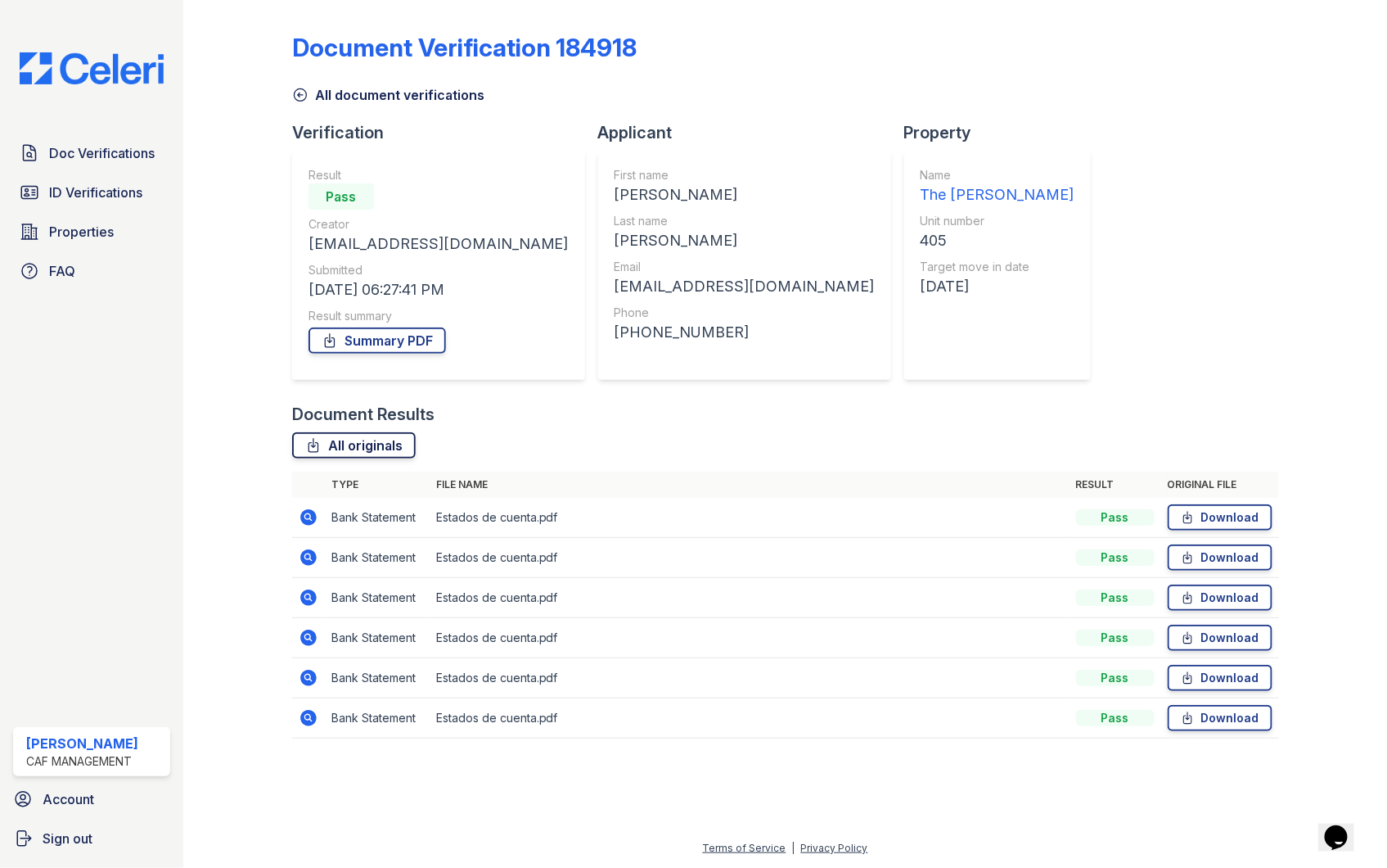
click at [355, 443] on link "All originals" at bounding box center [354, 445] width 124 height 27
click at [120, 157] on span "Doc Verifications" at bounding box center [101, 152] width 106 height 19
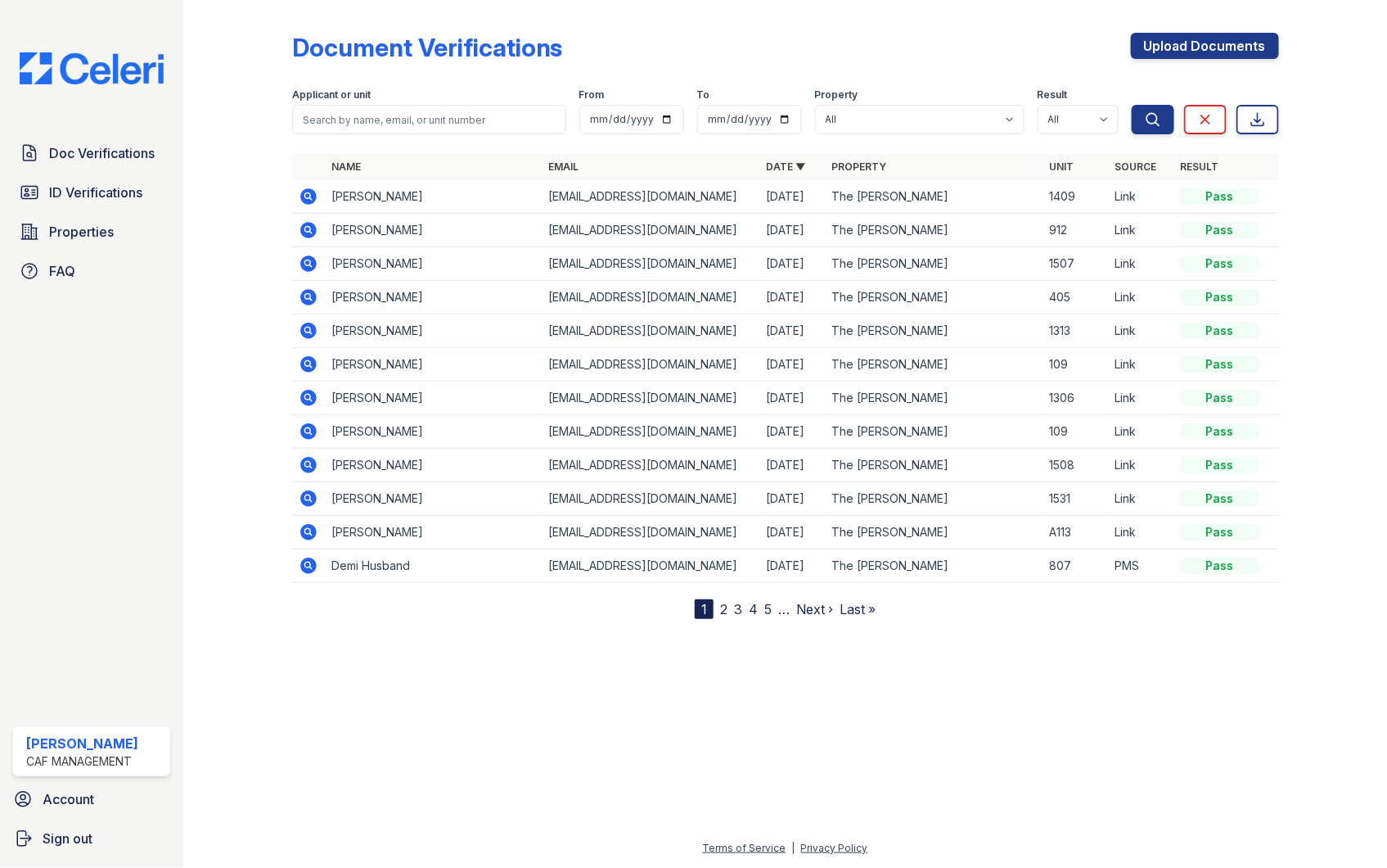
click at [307, 199] on icon at bounding box center [309, 197] width 17 height 17
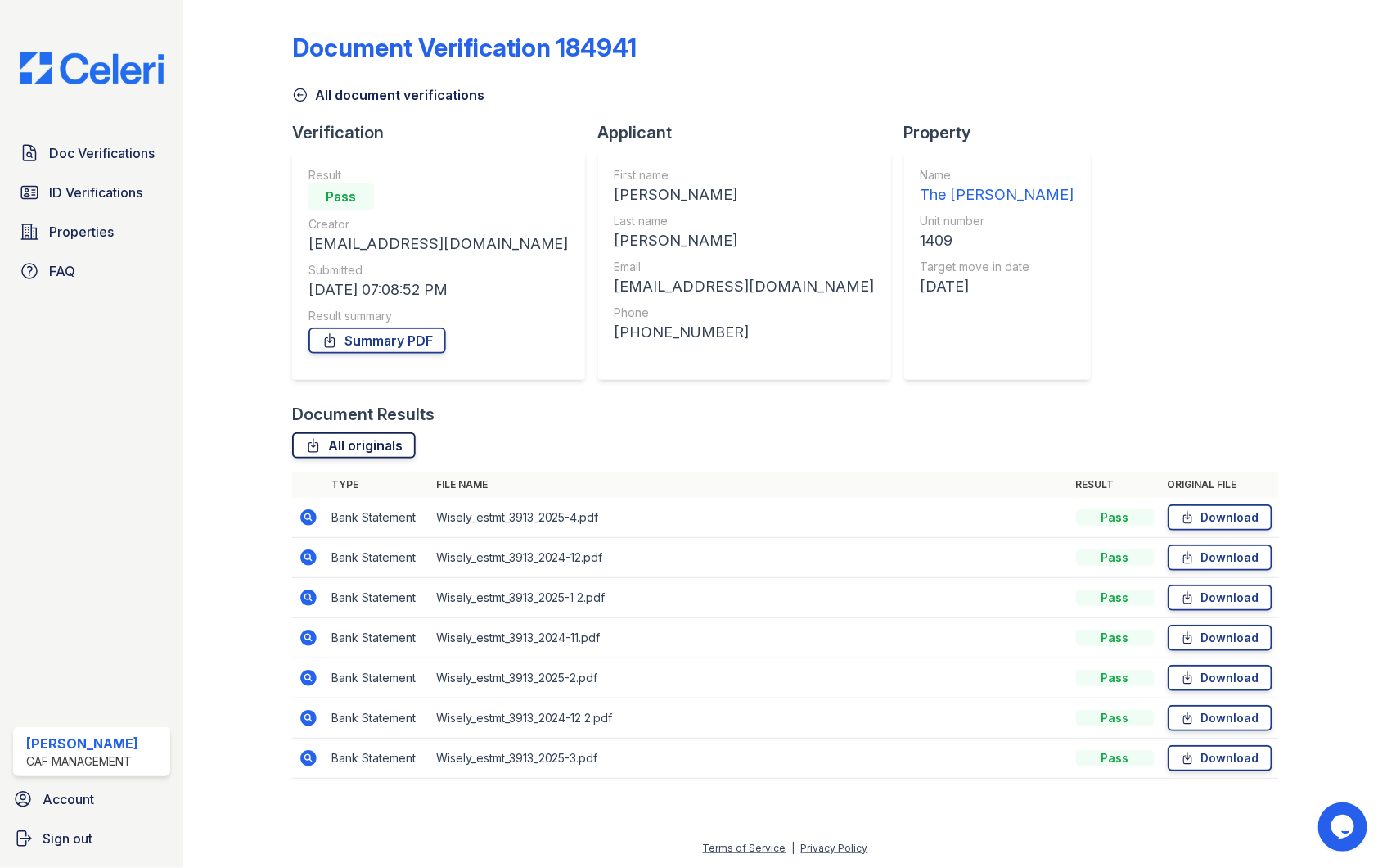
click at [349, 444] on link "All originals" at bounding box center [354, 445] width 124 height 27
